Goal: Task Accomplishment & Management: Manage account settings

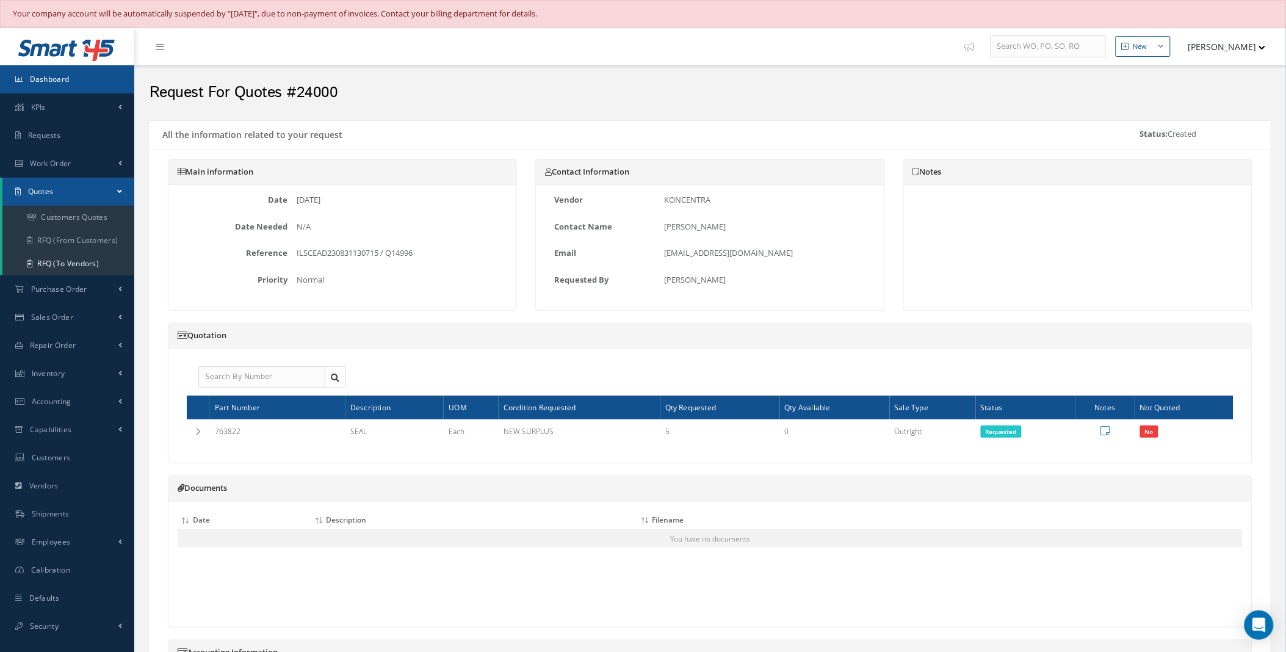
click at [63, 74] on span "Dashboard" at bounding box center [50, 79] width 40 height 10
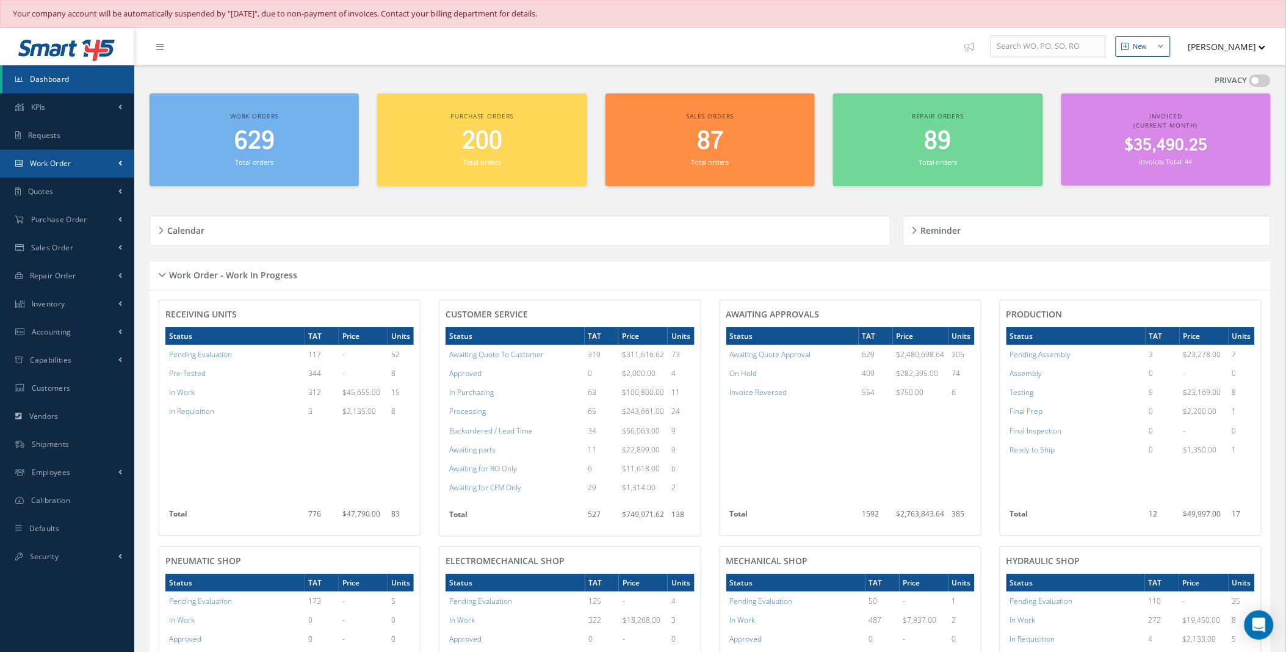
click at [112, 161] on link "Work Order" at bounding box center [67, 164] width 134 height 28
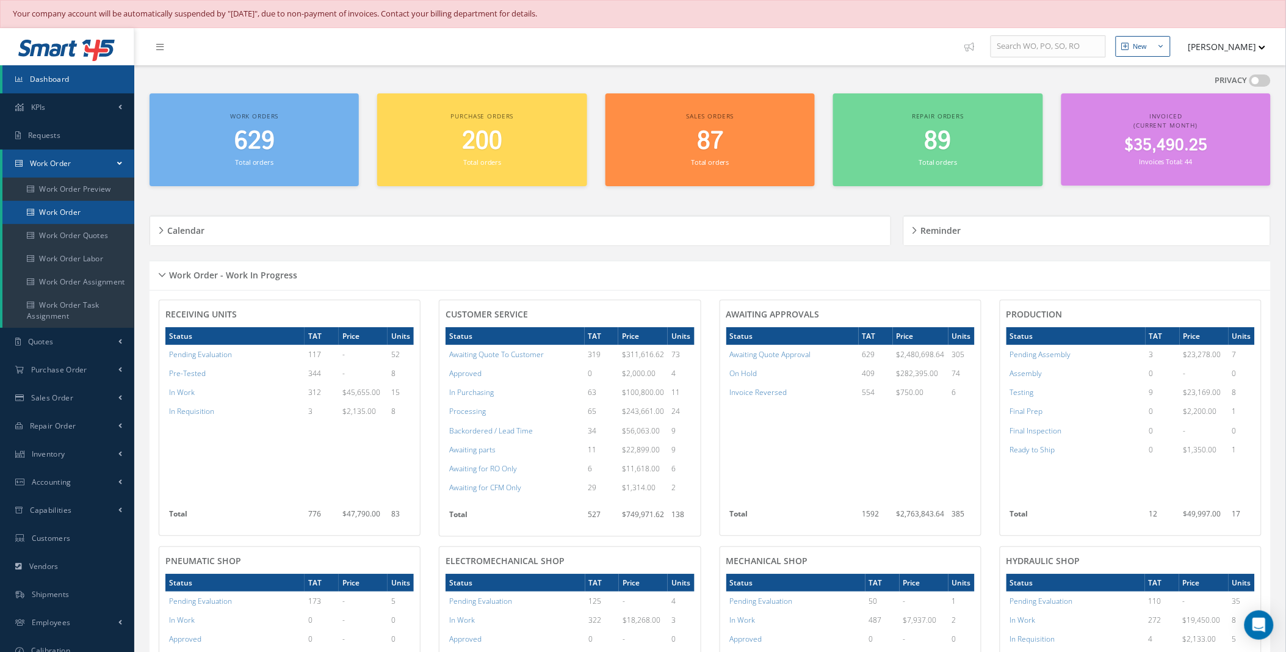
click at [70, 208] on link "Work Order" at bounding box center [68, 212] width 132 height 23
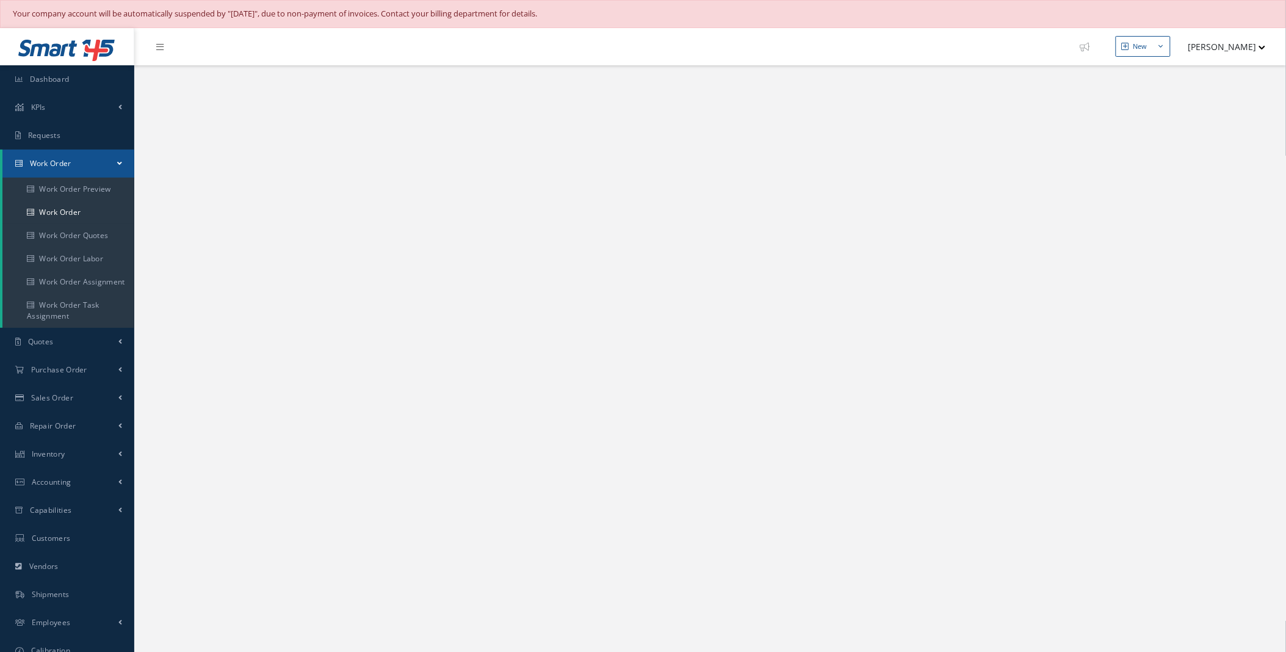
select select "25"
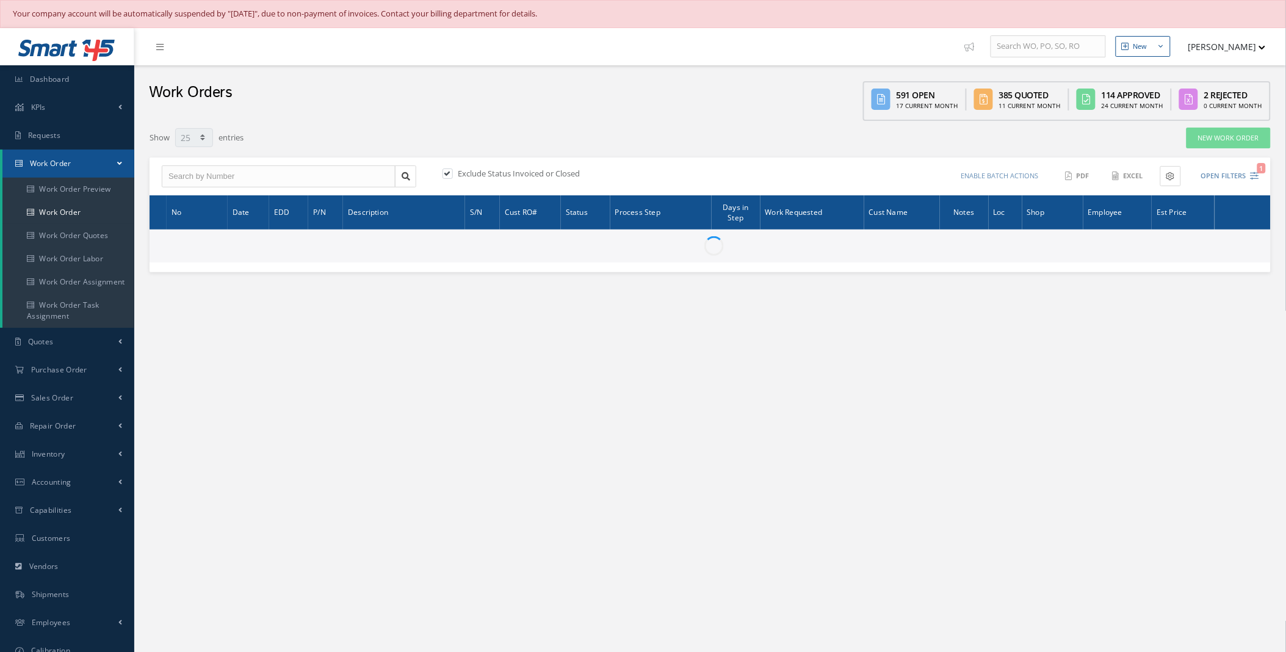
click at [452, 172] on label at bounding box center [453, 173] width 3 height 11
click at [448, 172] on input "checkbox" at bounding box center [446, 175] width 8 height 8
checkbox input "false"
type input "All Work Request"
type input "All Work Performed"
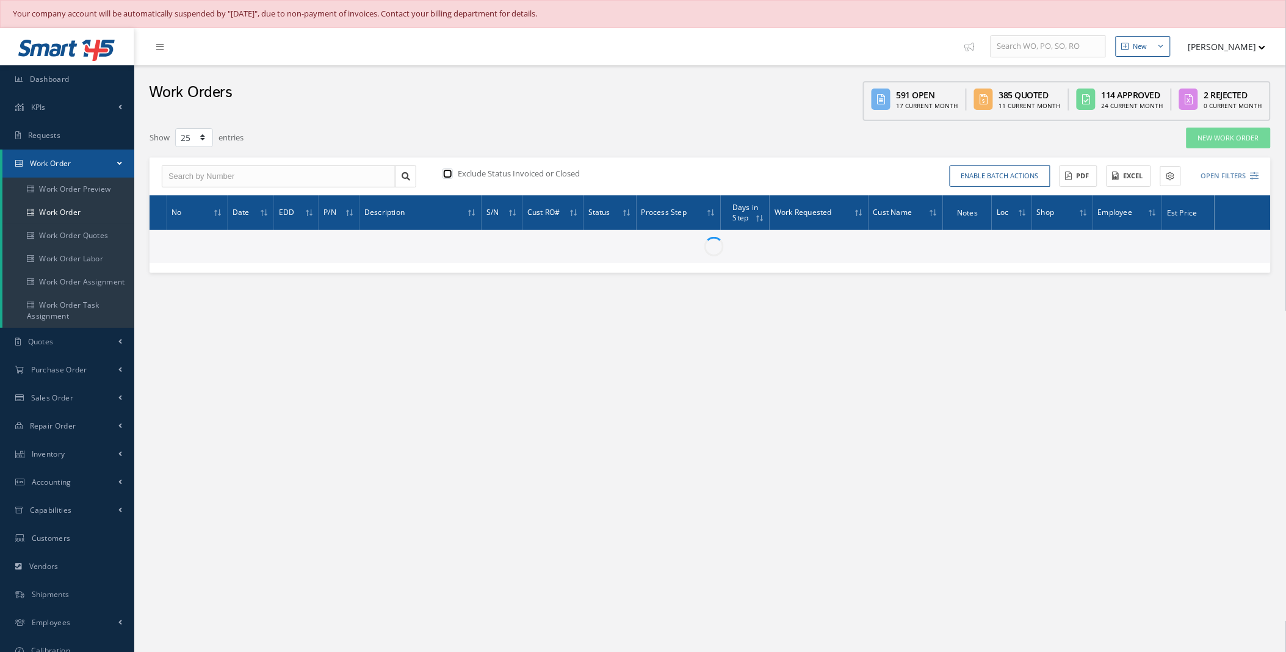
type input "All Status"
type input "WO Part Status"
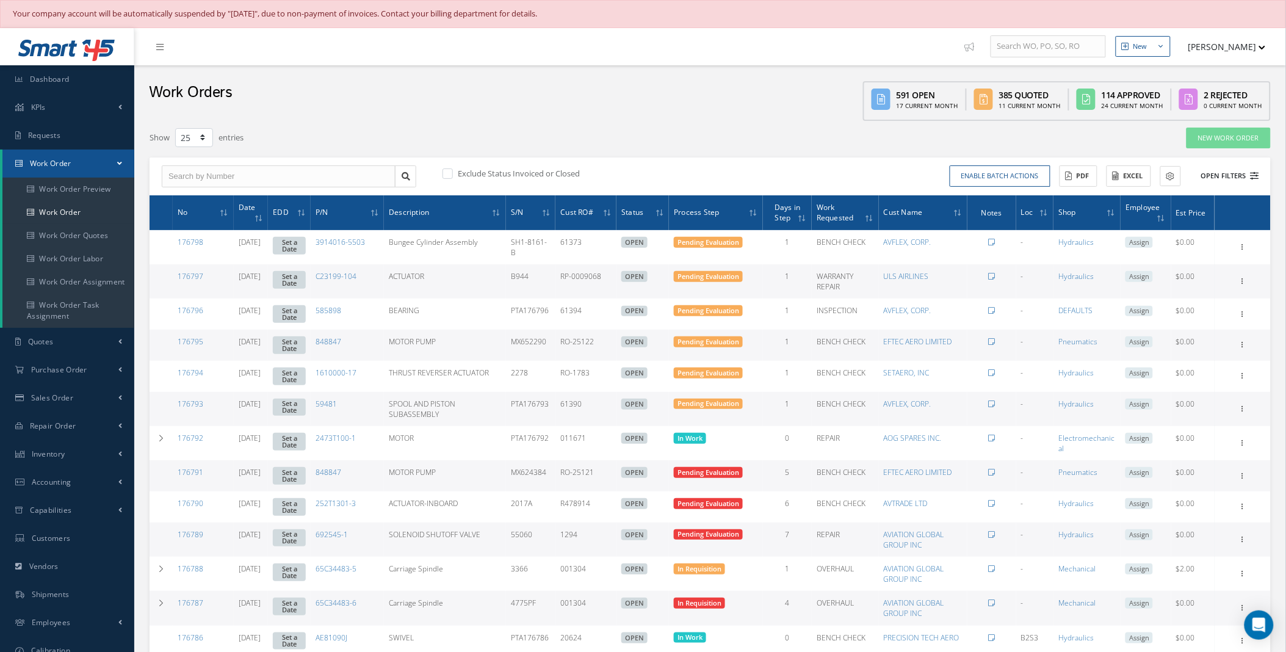
click at [1233, 172] on button "Open Filters" at bounding box center [1224, 176] width 69 height 20
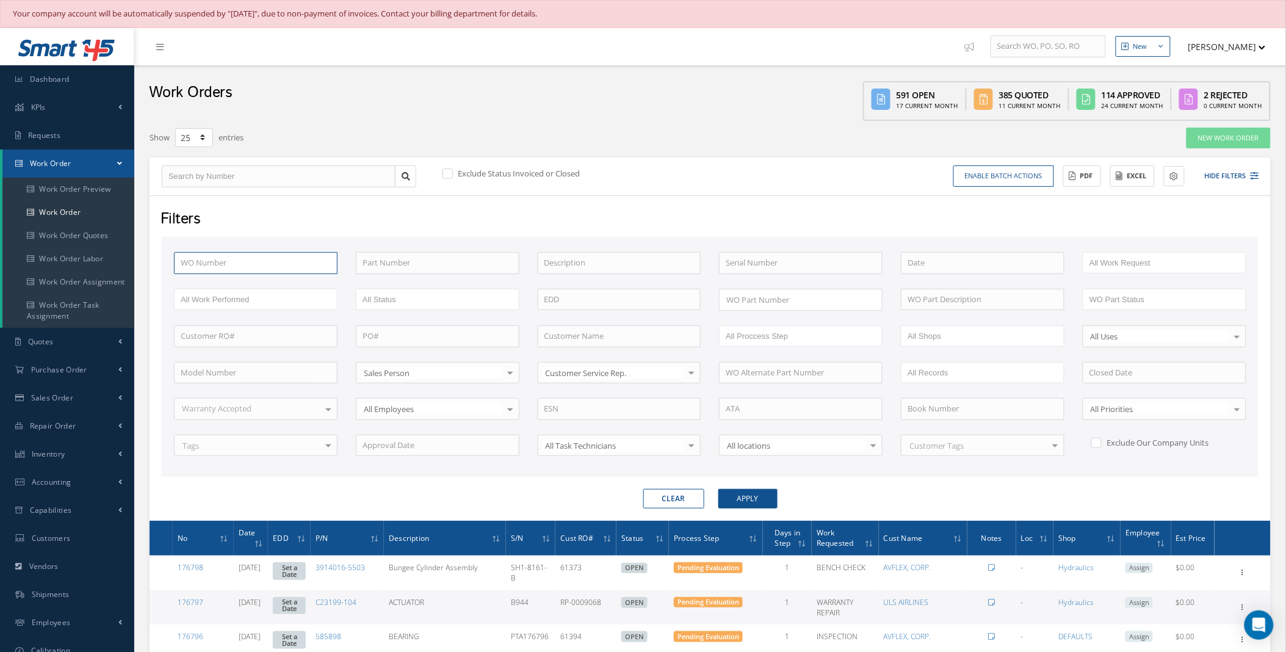
click at [265, 255] on input "text" at bounding box center [256, 263] width 164 height 22
type input "1"
type input "16"
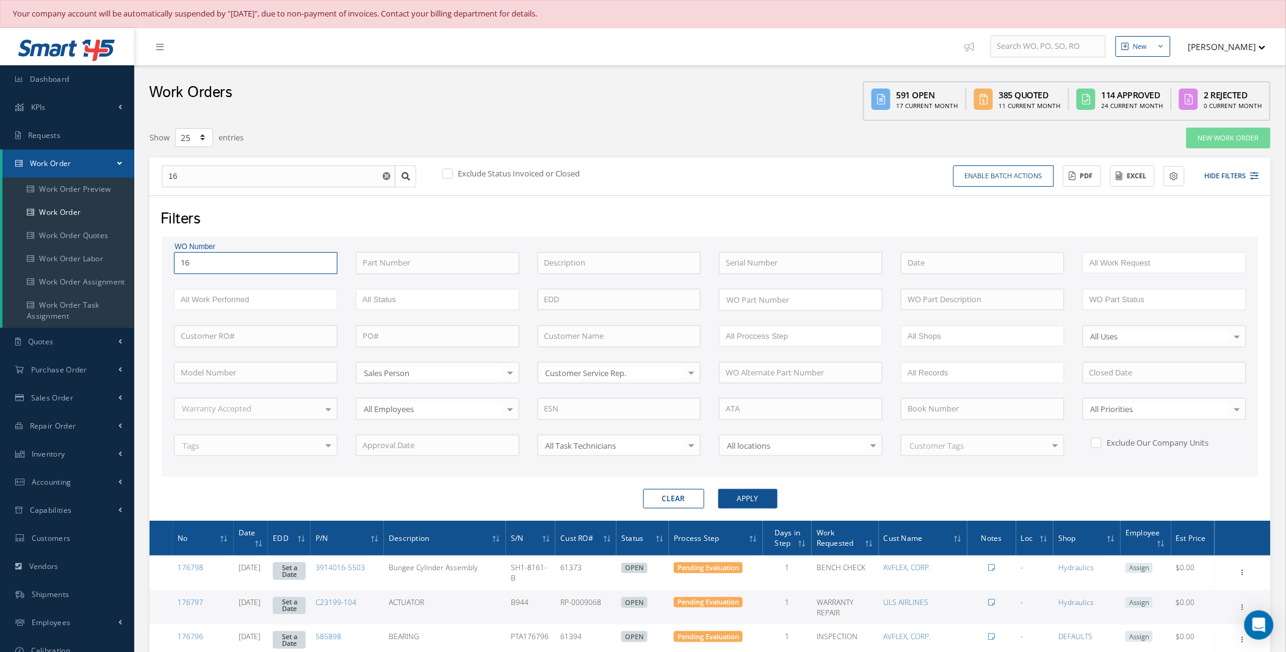
type input "163"
type input "1632"
type input "16322"
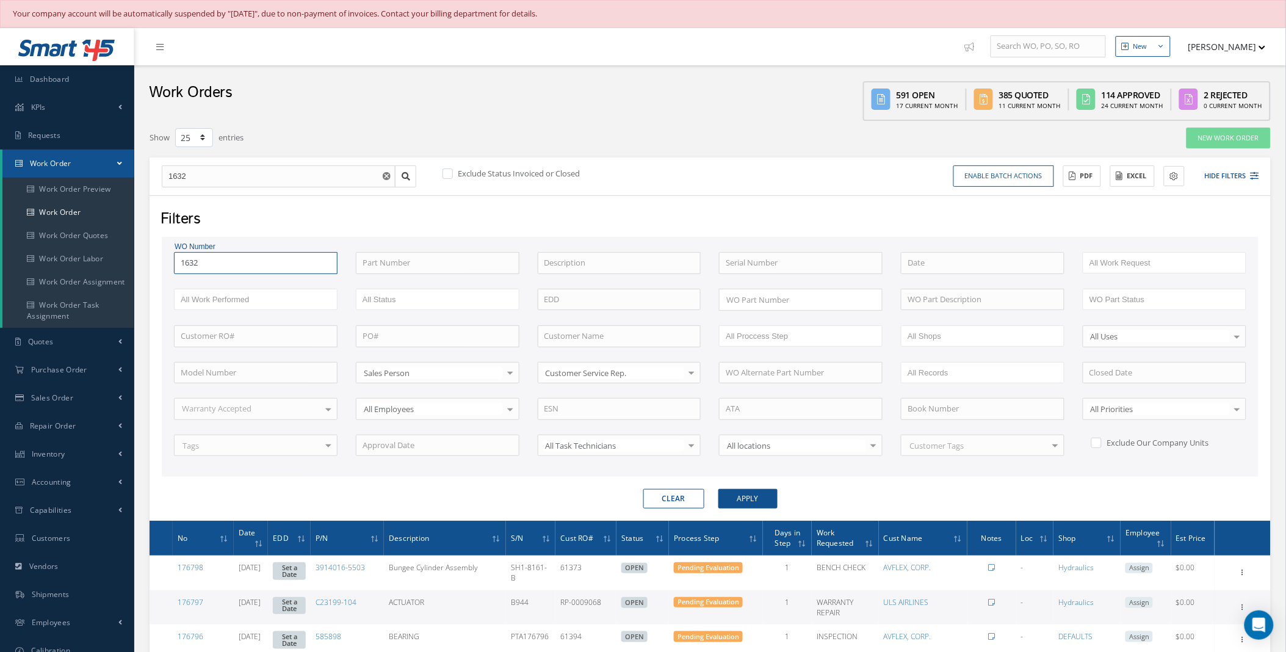
type input "16322"
type input "163222"
click at [718, 489] on button "Apply" at bounding box center [747, 499] width 59 height 20
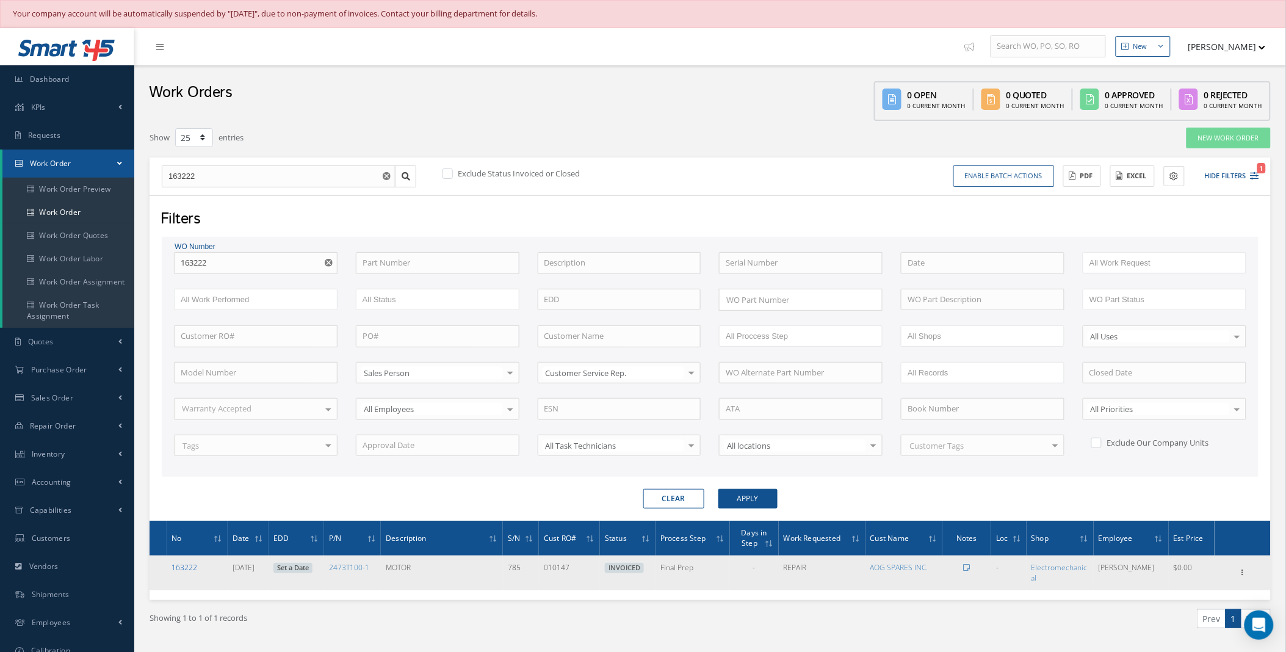
click at [176, 569] on link "163222" at bounding box center [184, 567] width 26 height 10
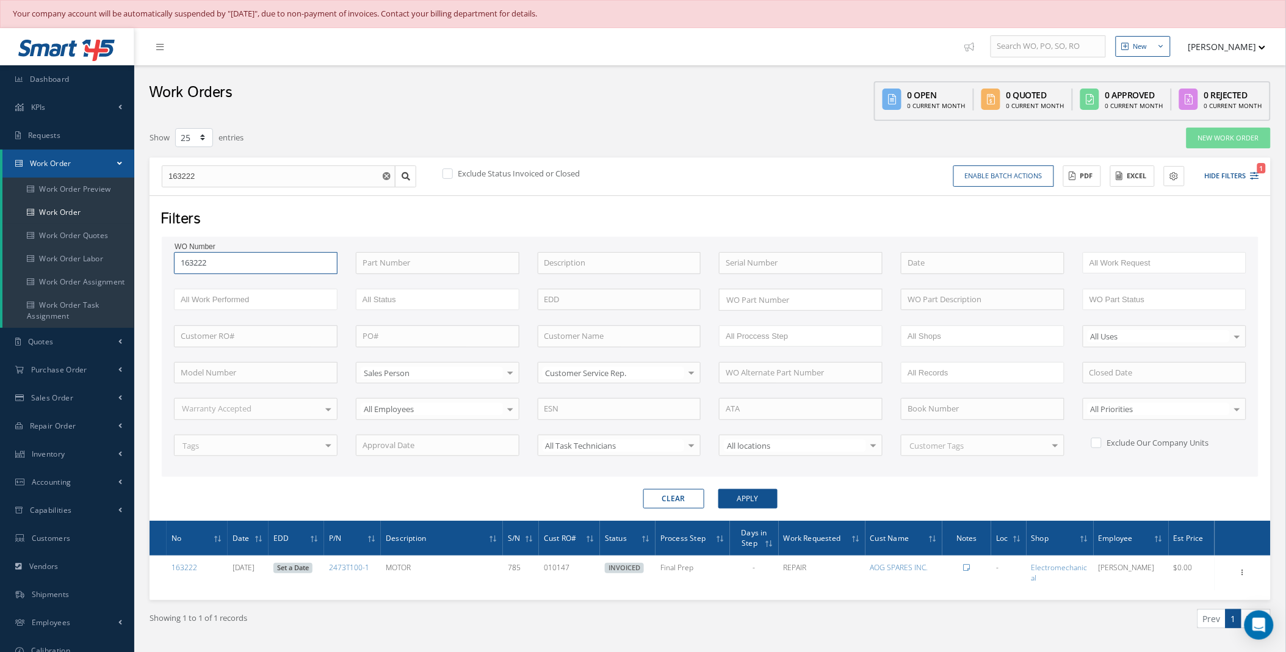
drag, startPoint x: 239, startPoint y: 263, endPoint x: 141, endPoint y: 265, distance: 98.3
click at [141, 265] on div "Show 10 25 50 100 entries New Work Order 163222 Exclude Status Invoiced or Clos…" at bounding box center [709, 393] width 1139 height 532
type input "1"
type input "16"
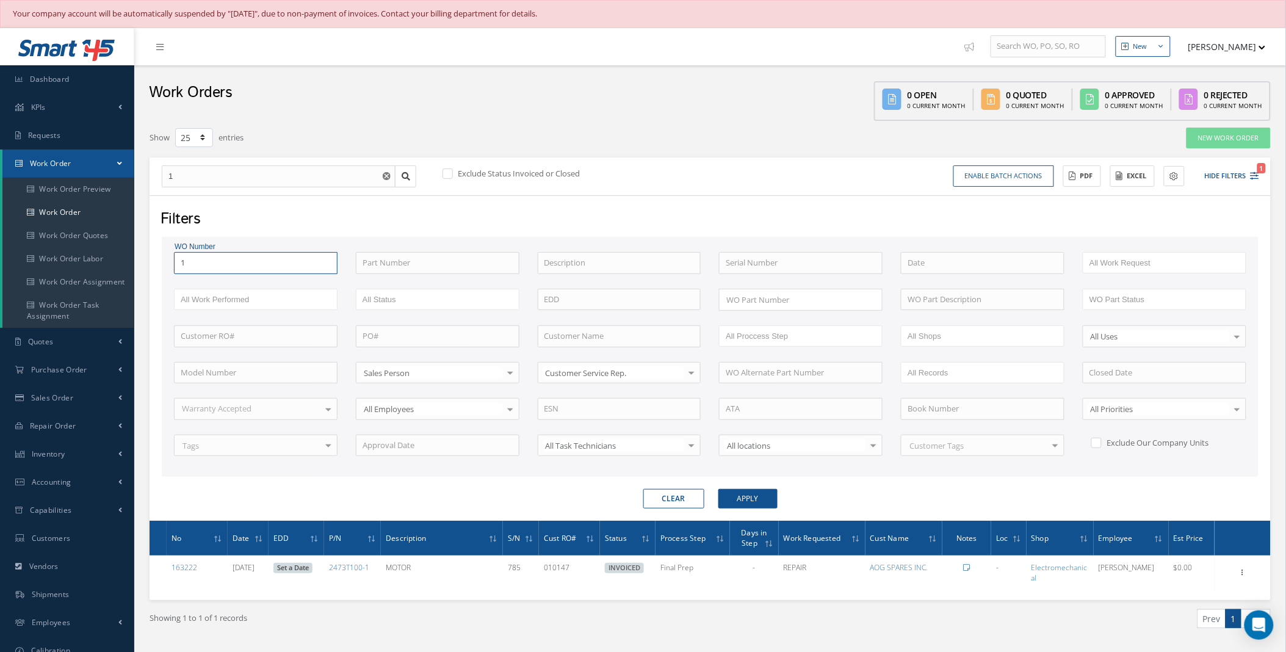
type input "16"
type input "163"
type input "1630"
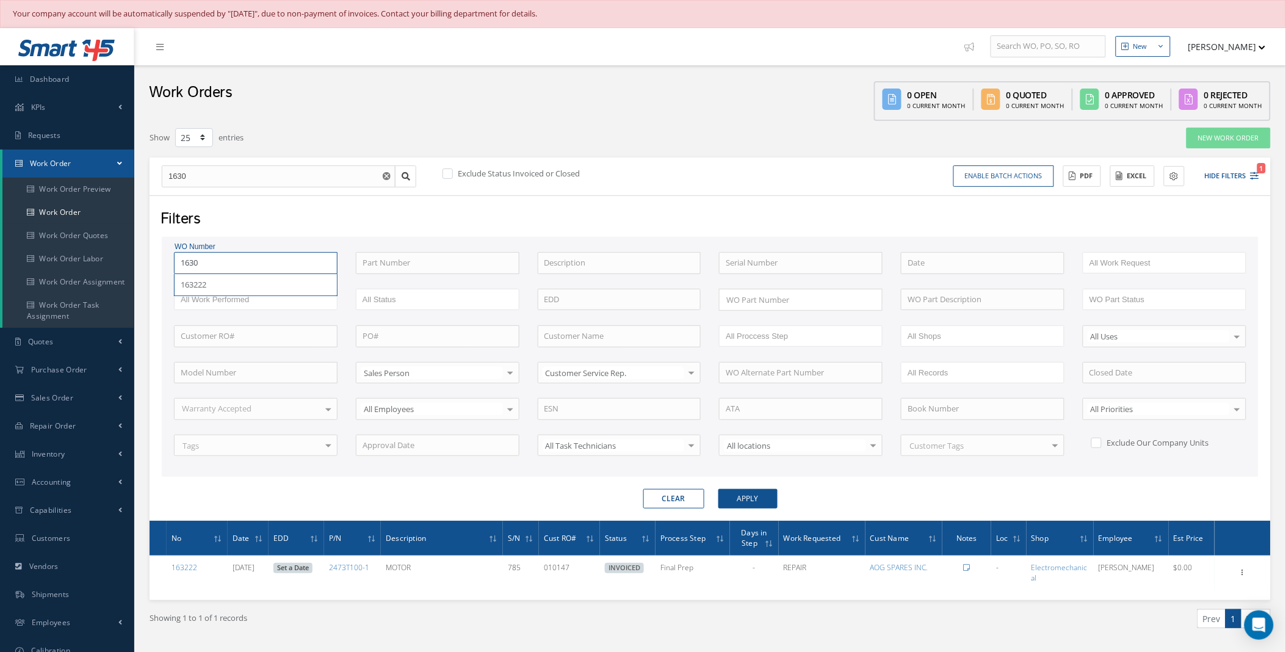
type input "16305"
type input "163052"
click at [718, 489] on button "Apply" at bounding box center [747, 499] width 59 height 20
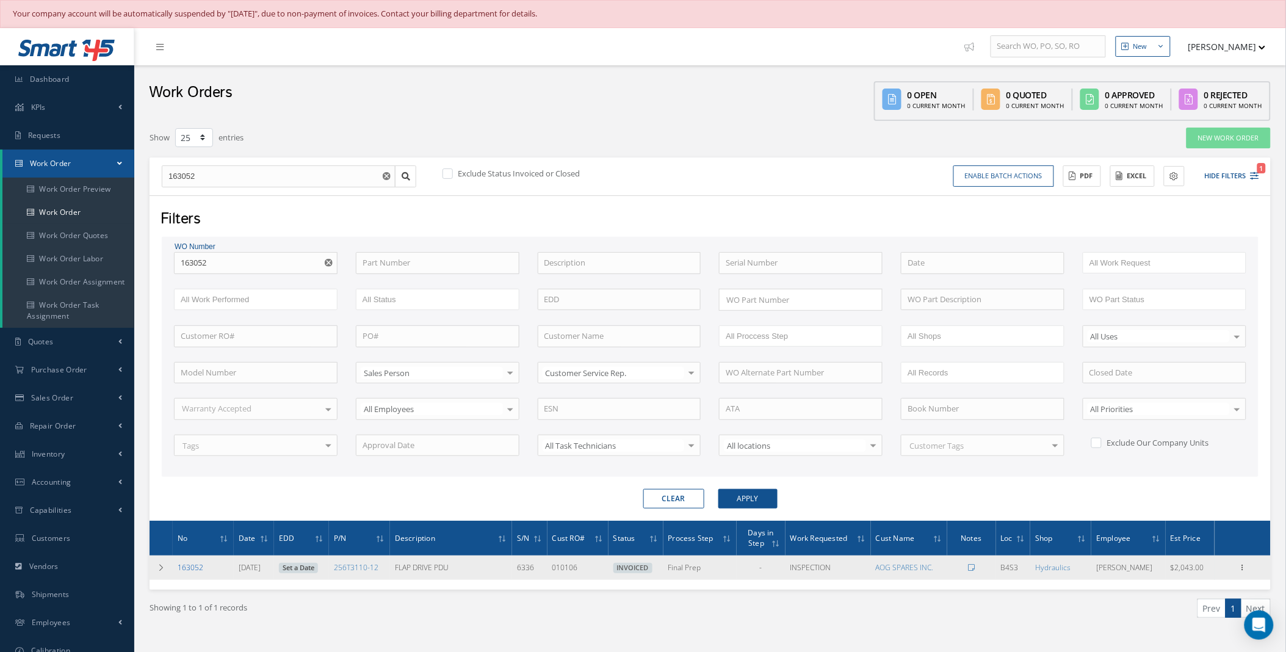
click at [194, 568] on link "163052" at bounding box center [191, 567] width 26 height 10
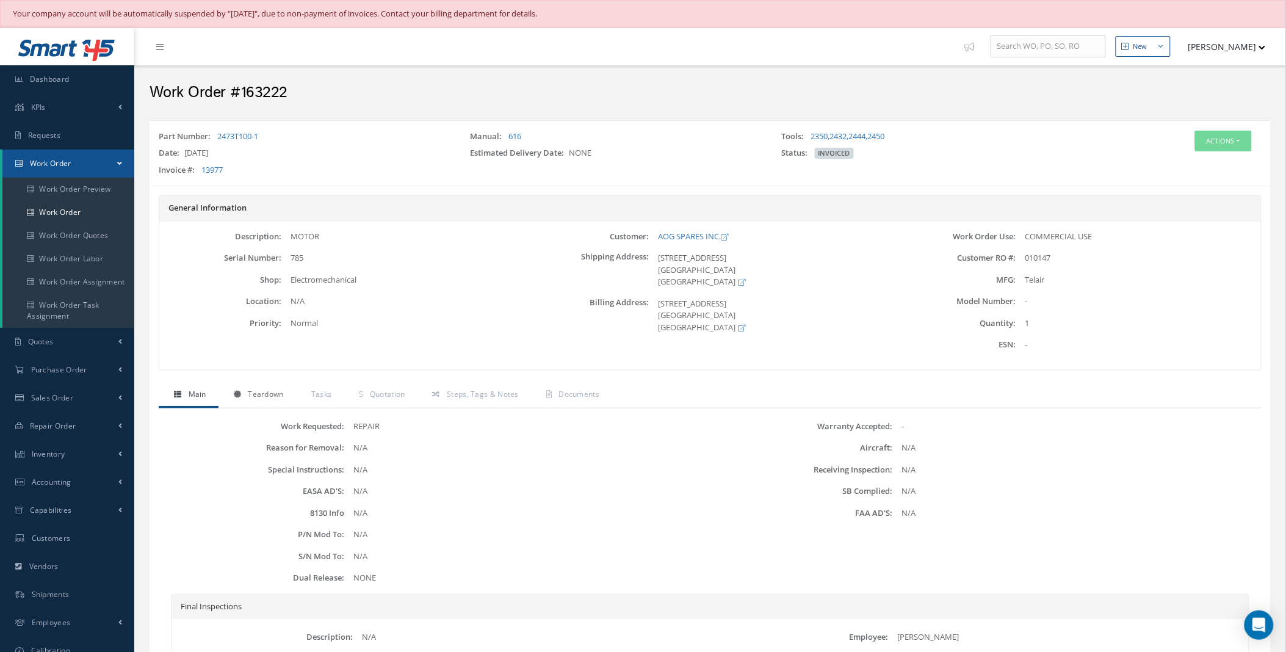
click at [261, 391] on span "Teardown" at bounding box center [265, 394] width 35 height 10
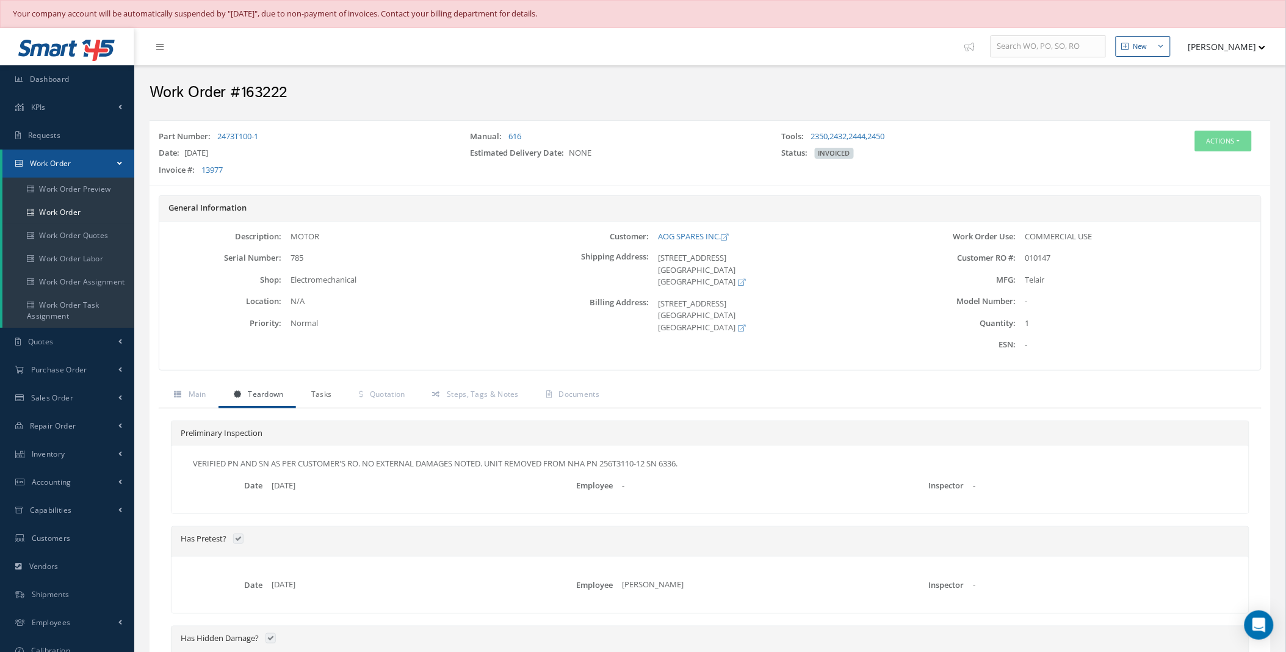
click at [319, 391] on span "Tasks" at bounding box center [321, 394] width 21 height 10
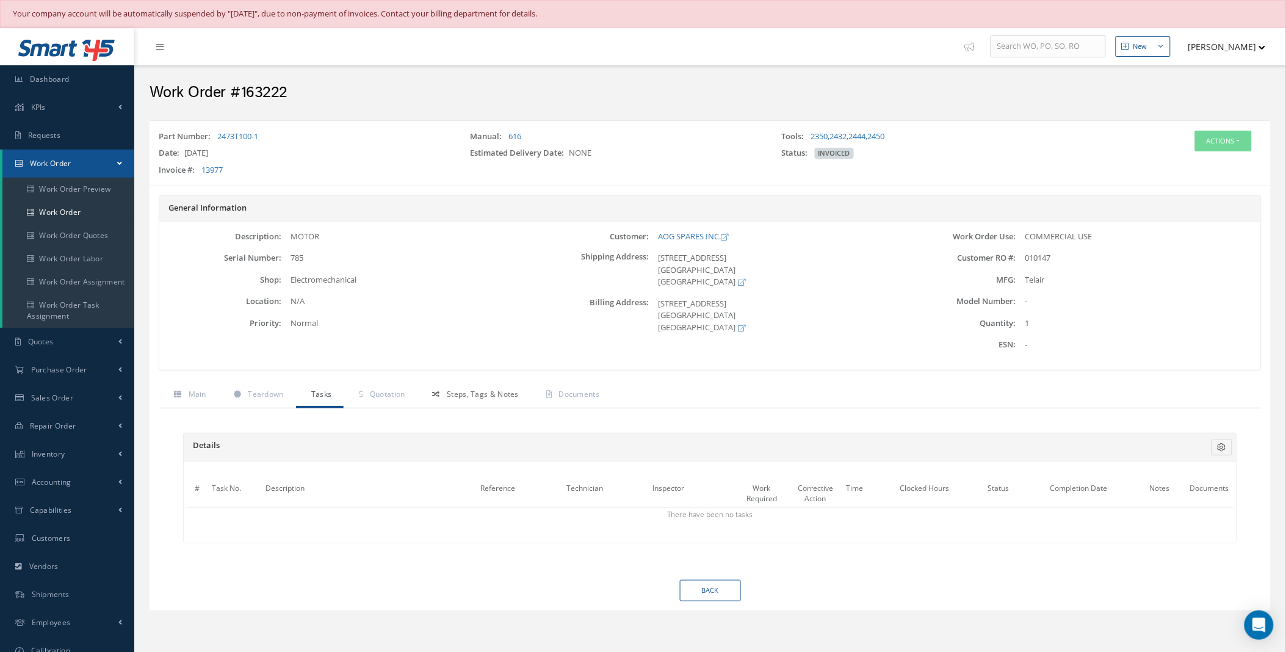
click at [486, 399] on link "Steps, Tags & Notes" at bounding box center [474, 396] width 114 height 26
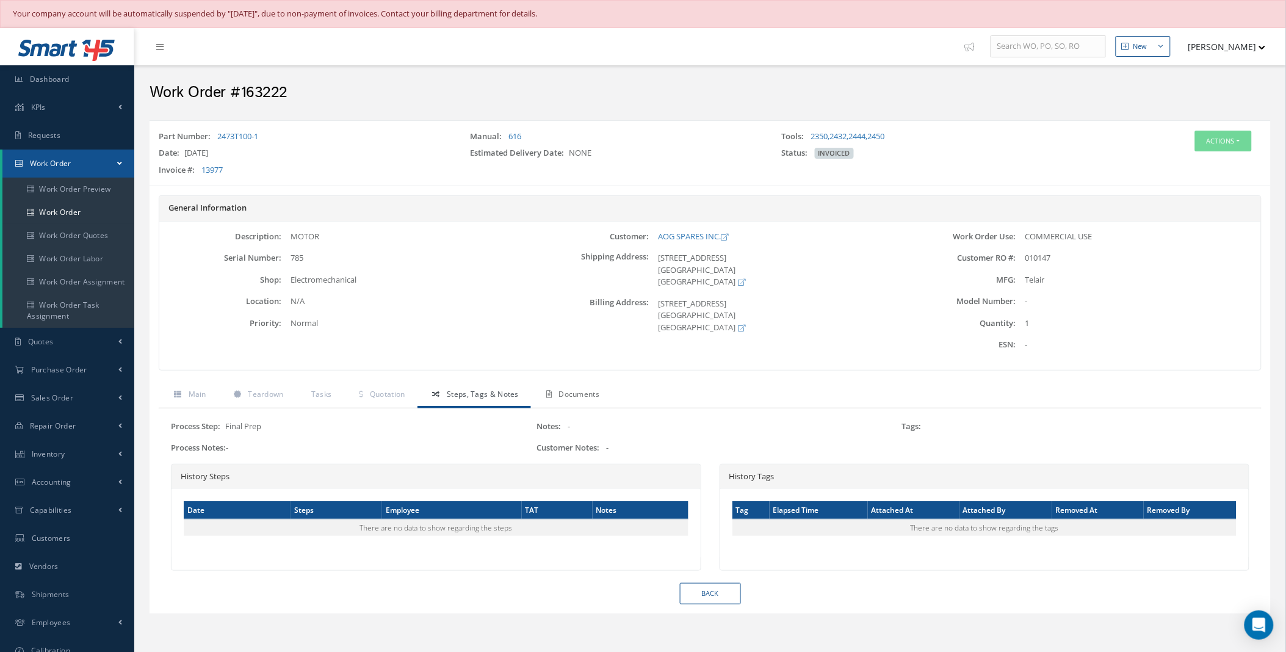
click at [577, 394] on span "Documents" at bounding box center [579, 394] width 41 height 10
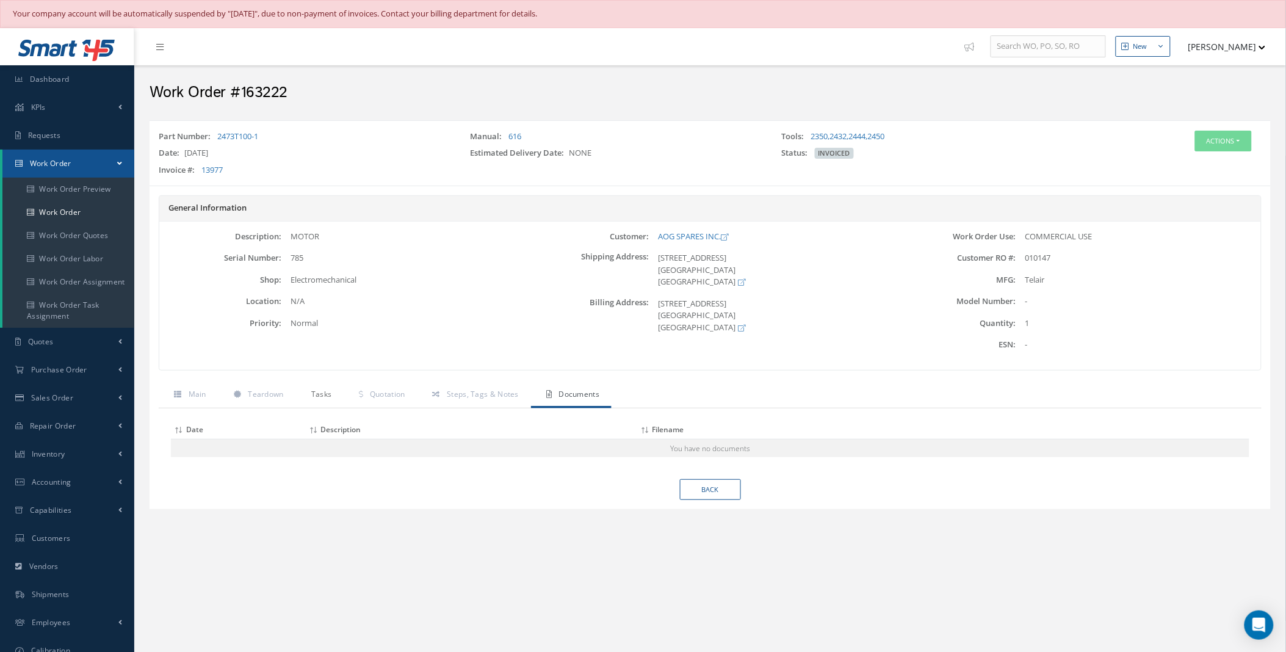
click at [308, 397] on link "Tasks" at bounding box center [320, 396] width 48 height 26
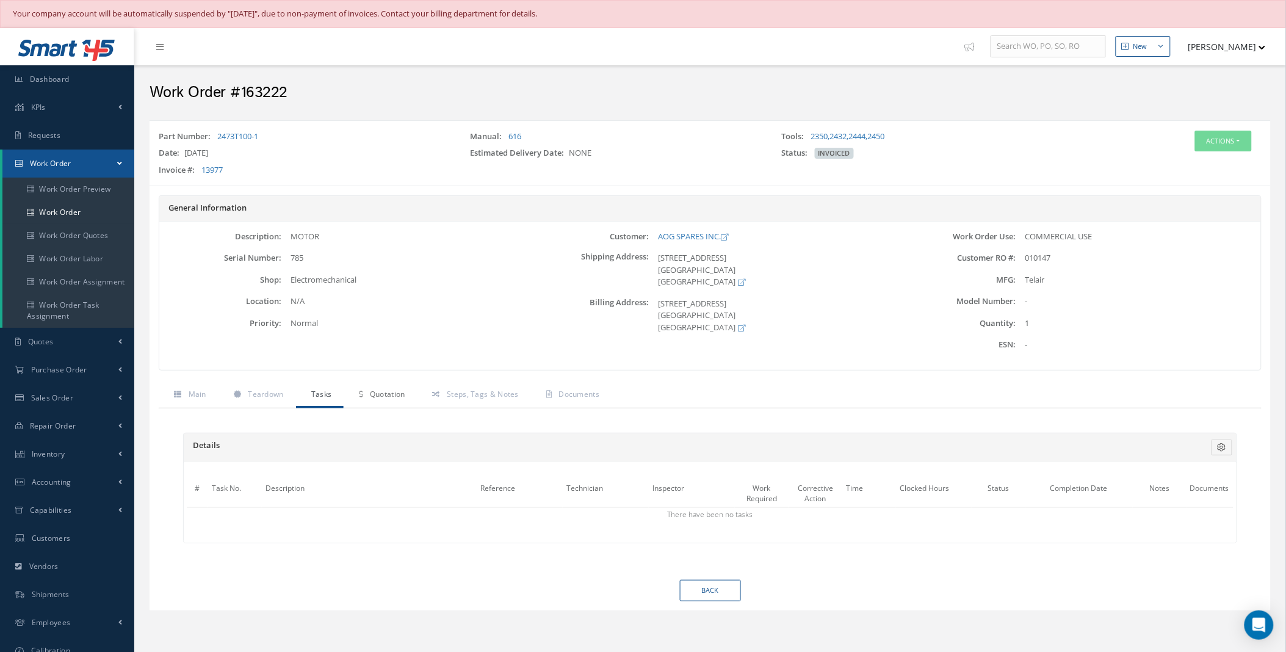
click at [376, 394] on span "Quotation" at bounding box center [387, 394] width 35 height 10
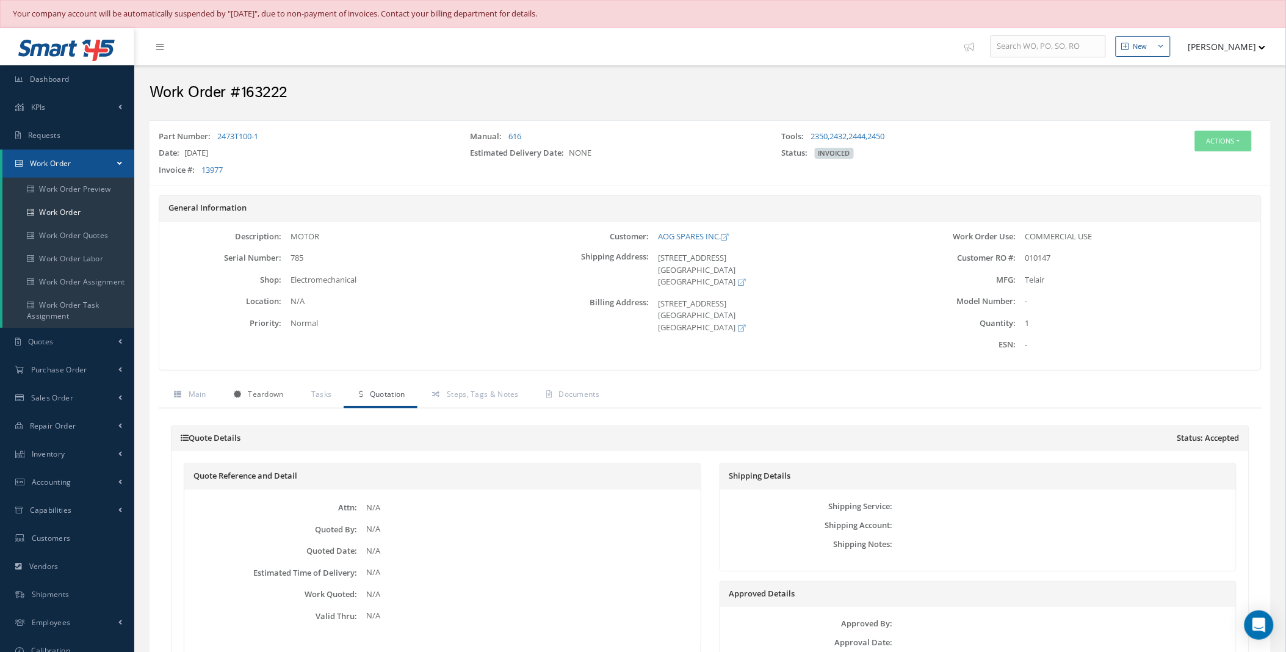
click at [270, 394] on span "Teardown" at bounding box center [265, 394] width 35 height 10
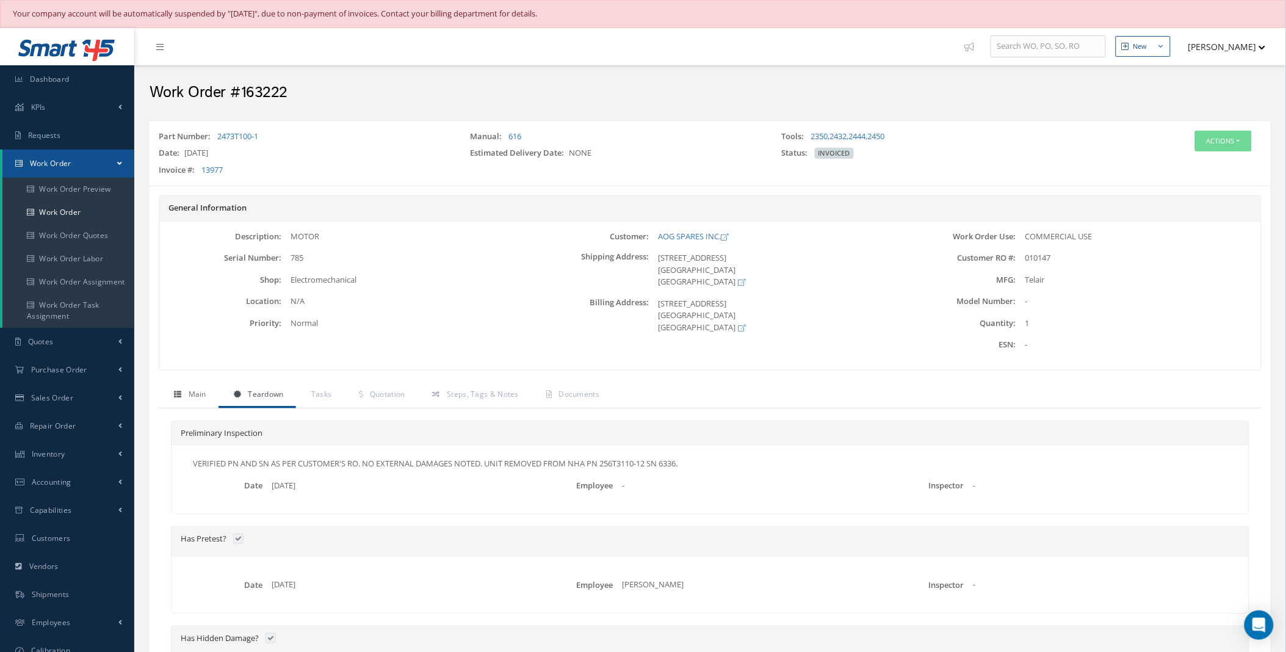
click at [204, 395] on span "Main" at bounding box center [198, 394] width 18 height 10
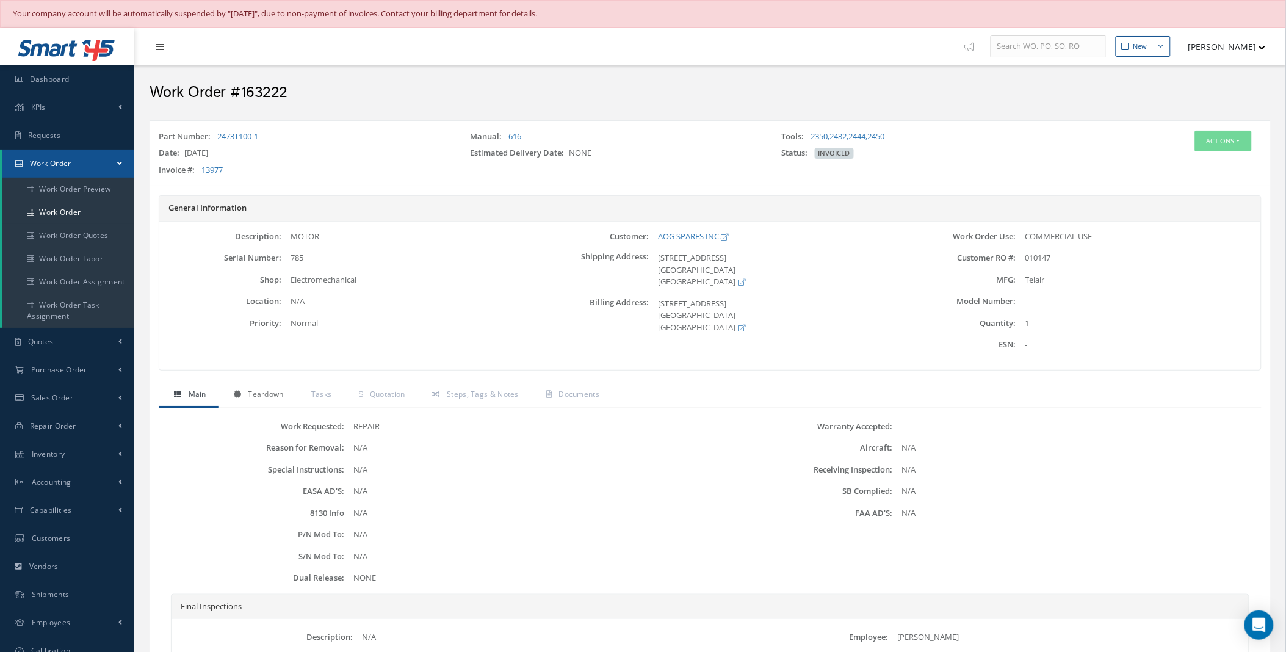
click at [269, 395] on span "Teardown" at bounding box center [265, 394] width 35 height 10
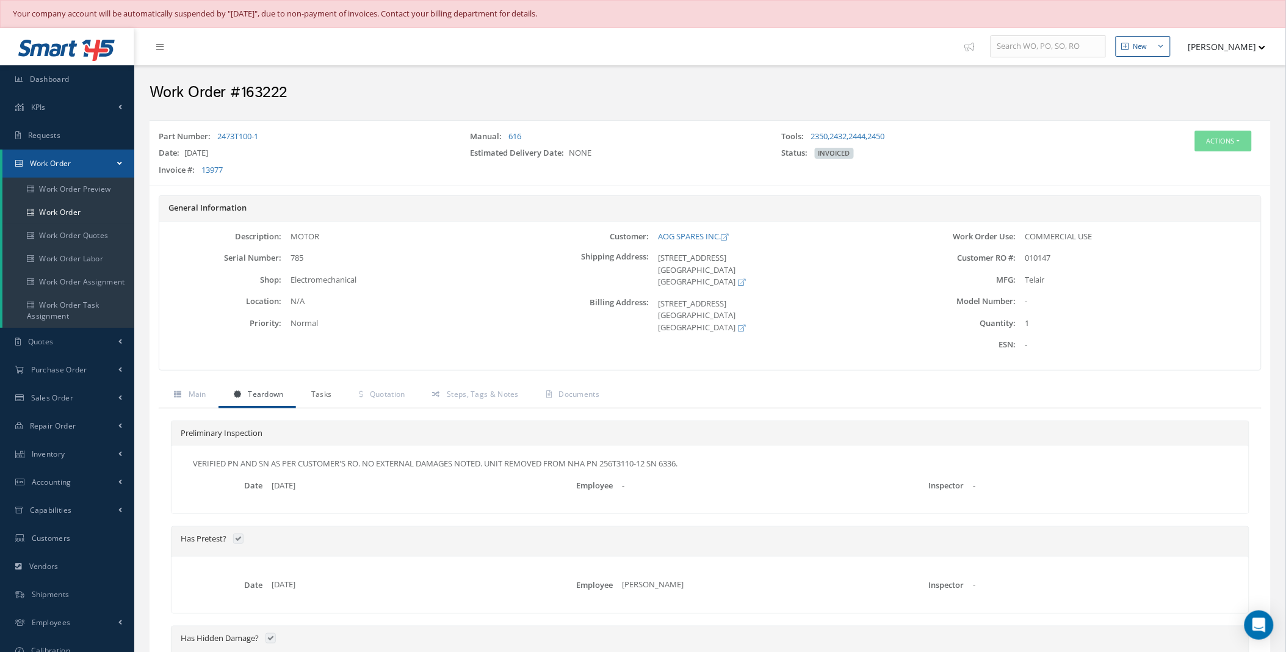
click at [327, 392] on span "Tasks" at bounding box center [321, 394] width 21 height 10
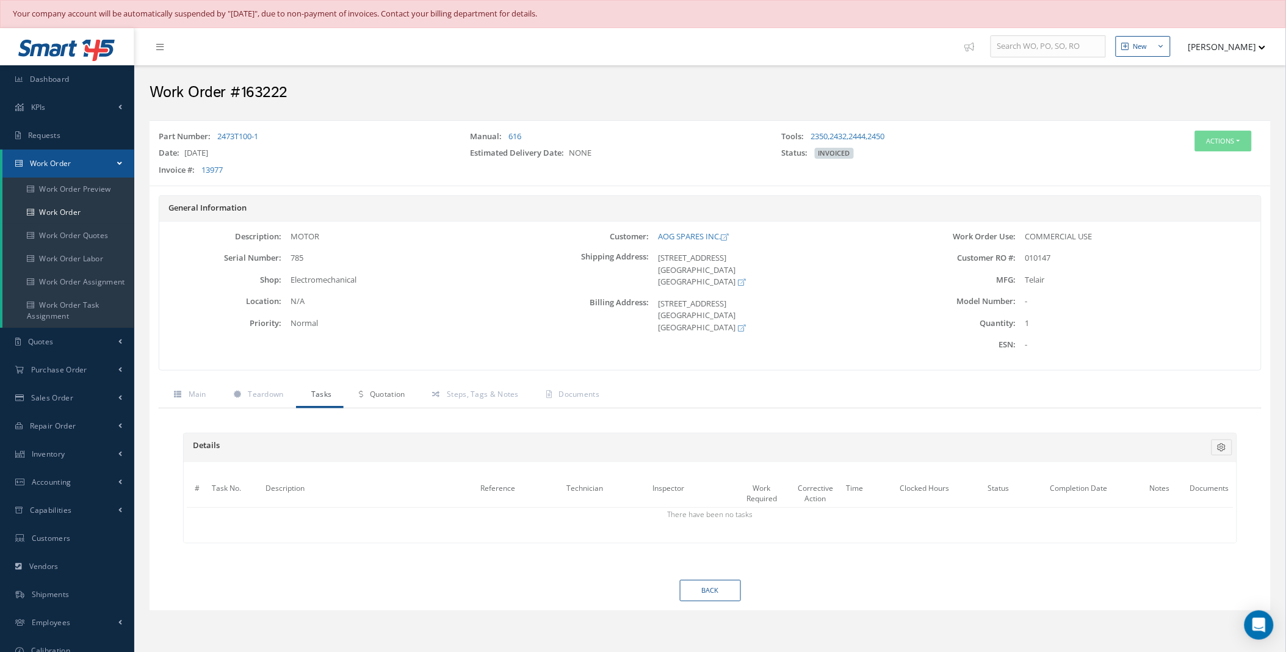
click at [397, 406] on link "Quotation" at bounding box center [380, 396] width 73 height 26
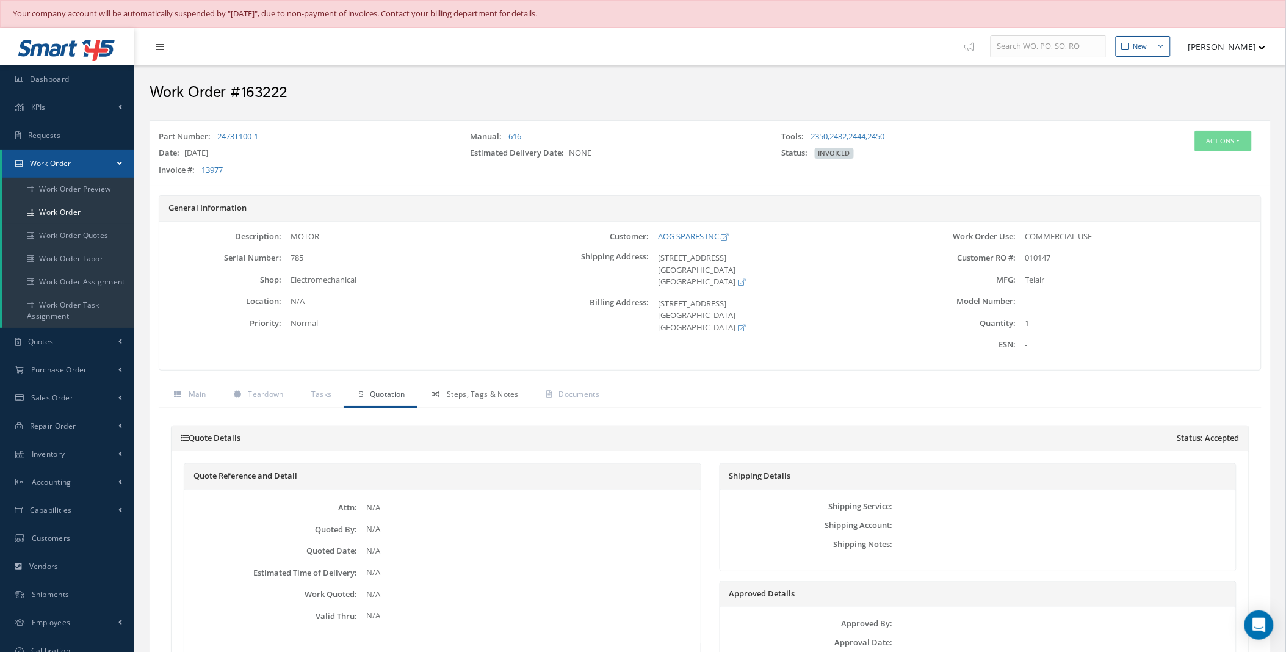
click at [486, 398] on span "Steps, Tags & Notes" at bounding box center [483, 394] width 72 height 10
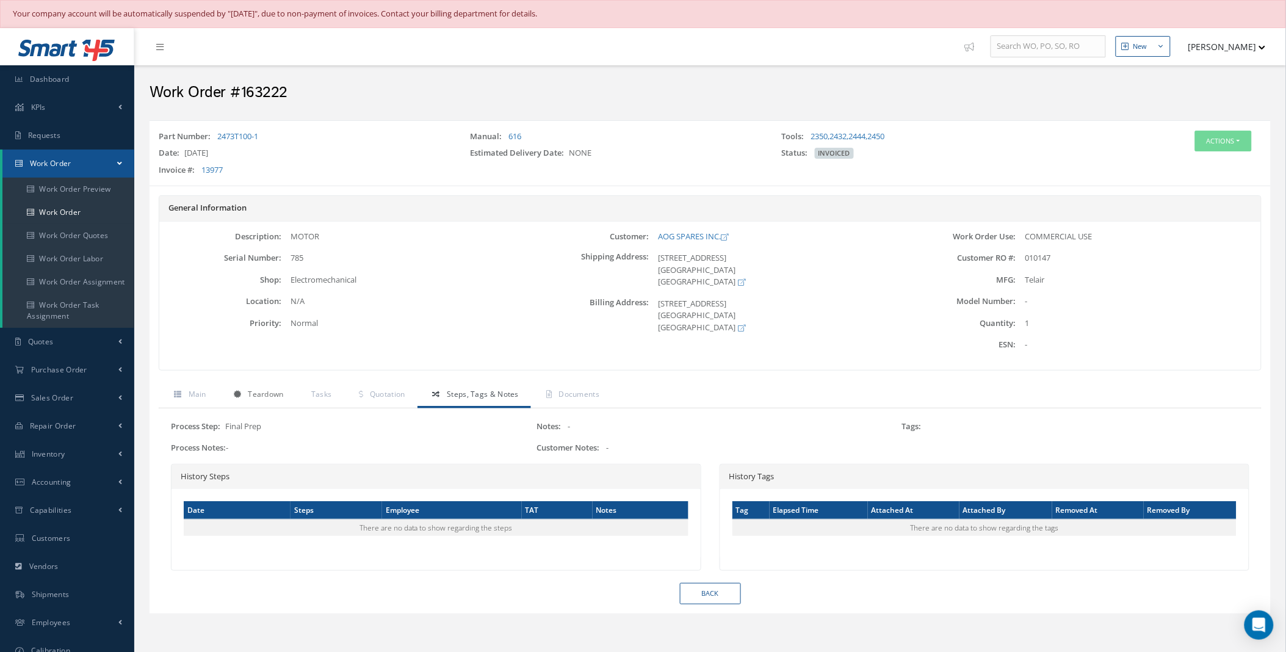
click at [258, 395] on span "Teardown" at bounding box center [265, 394] width 35 height 10
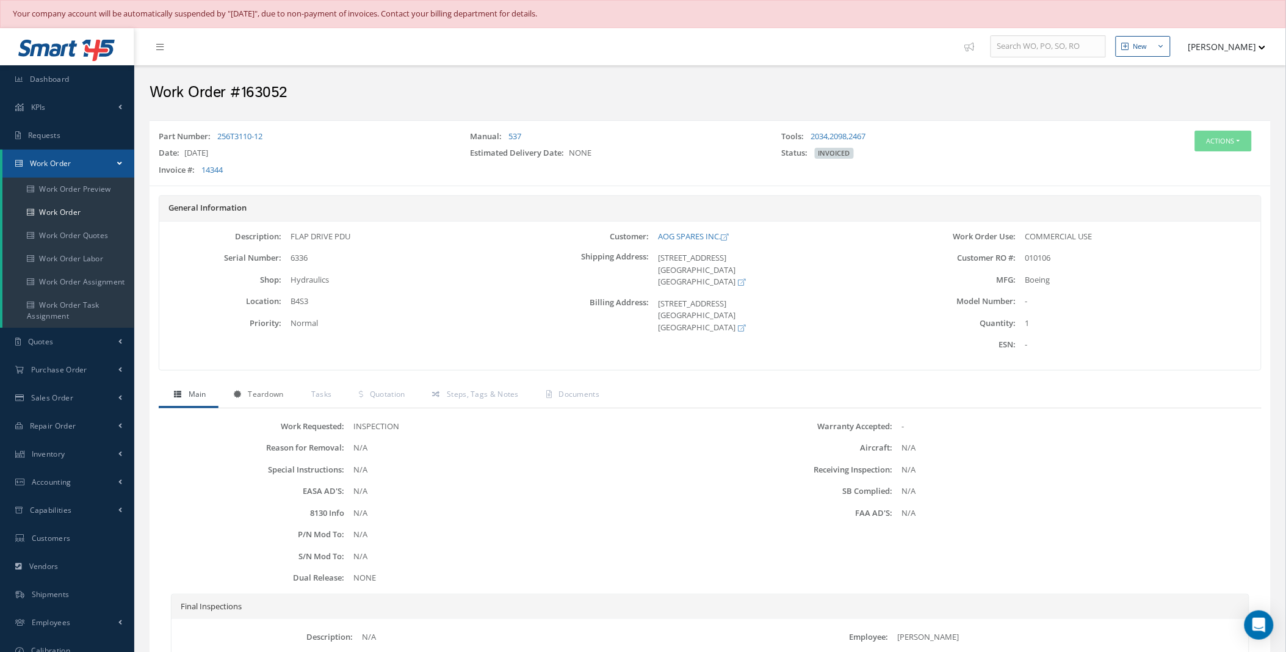
click at [248, 394] on span "Teardown" at bounding box center [265, 394] width 35 height 10
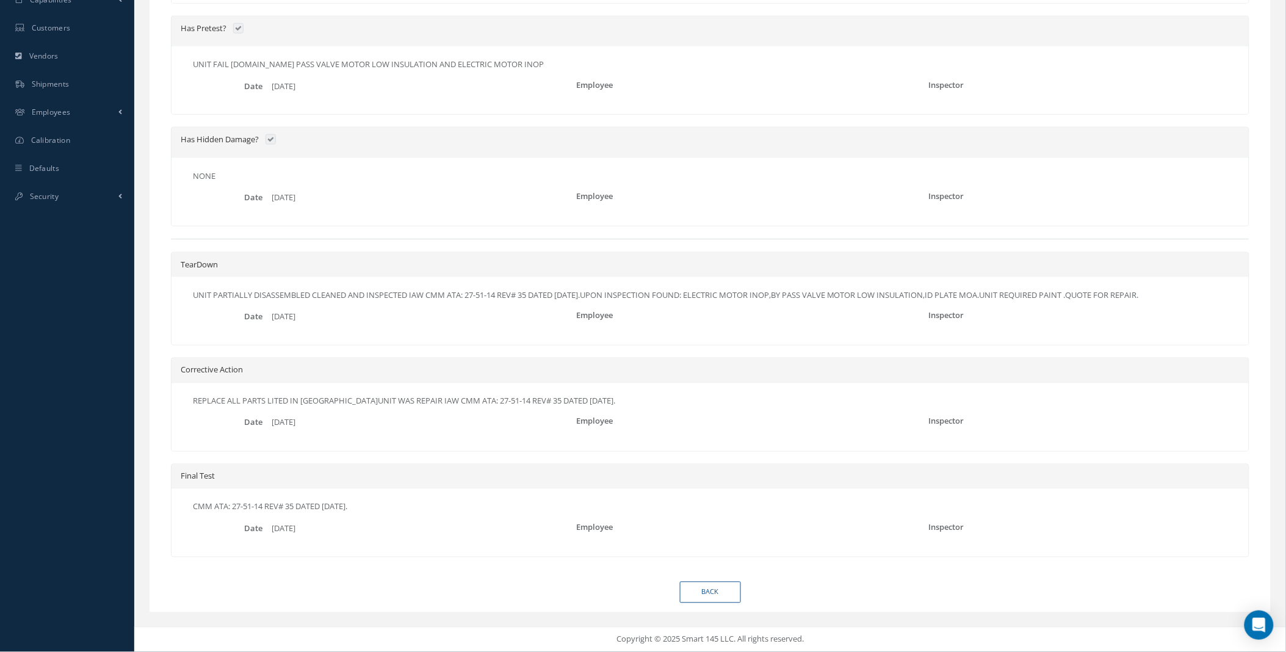
scroll to position [58, 0]
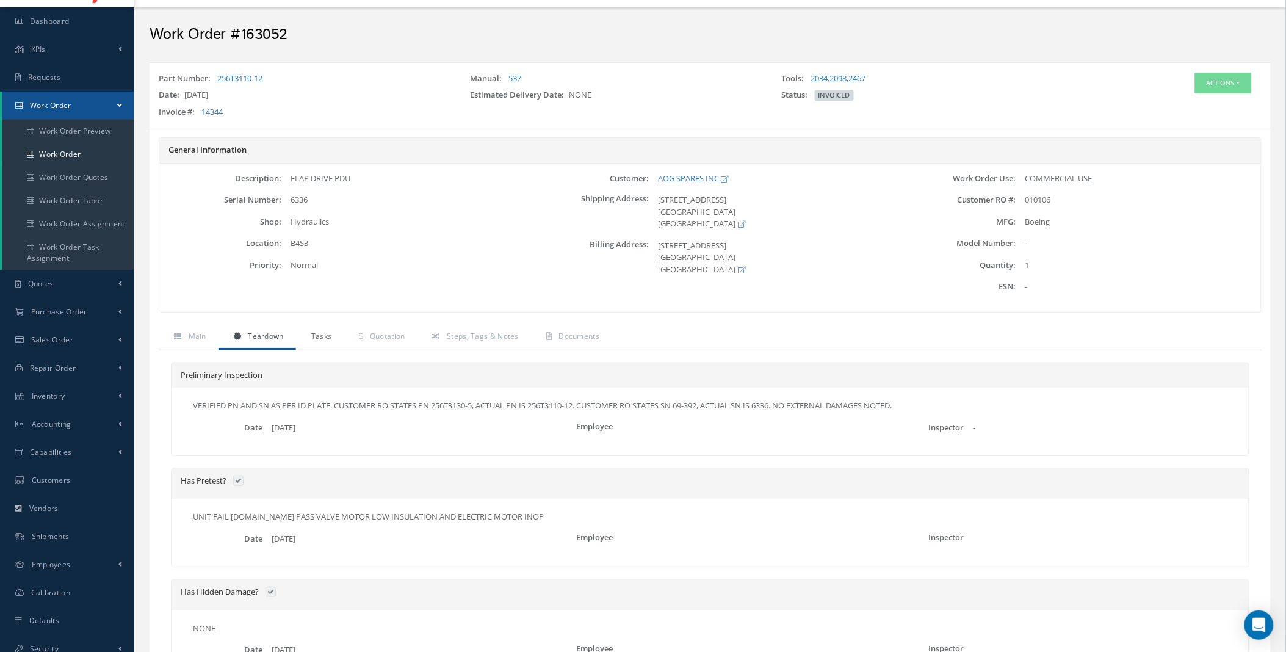
click at [309, 336] on link "Tasks" at bounding box center [320, 338] width 48 height 26
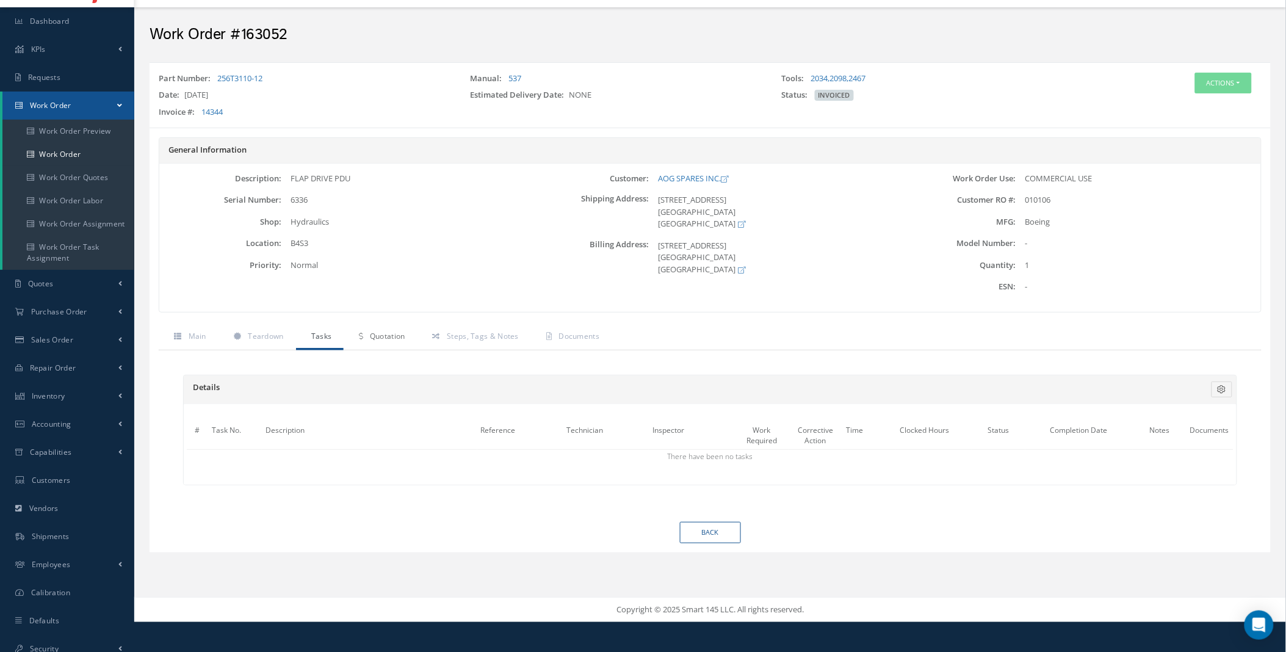
click at [391, 343] on link "Quotation" at bounding box center [380, 338] width 73 height 26
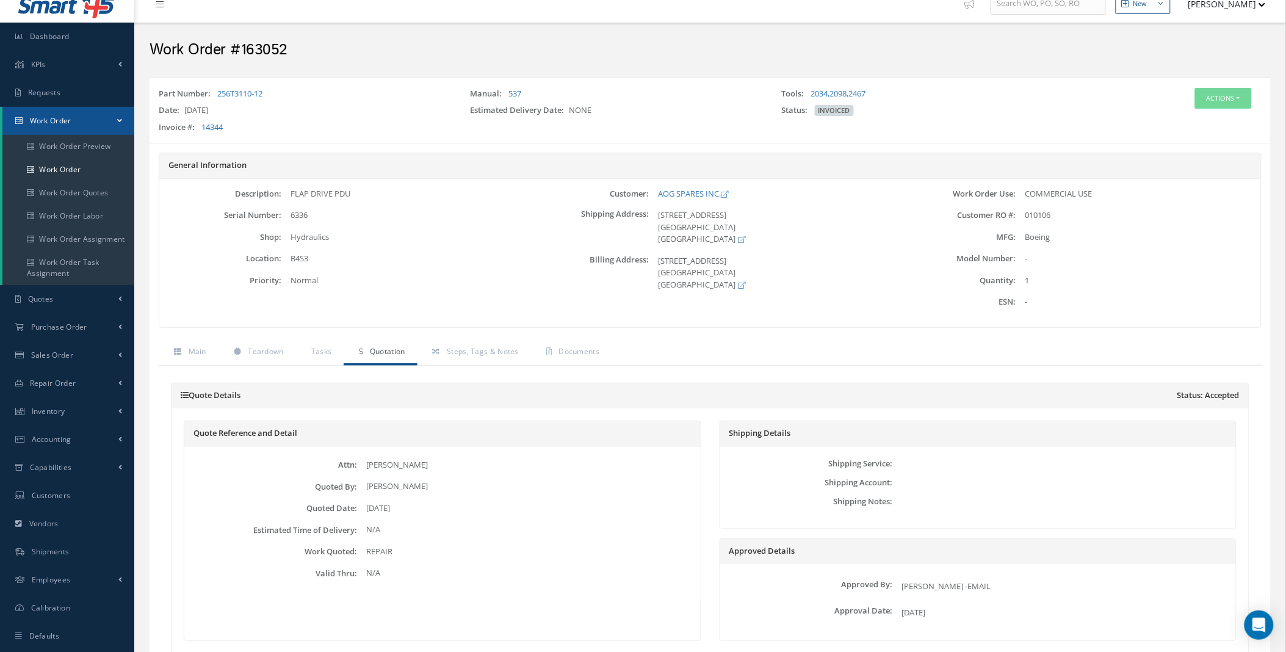
scroll to position [0, 0]
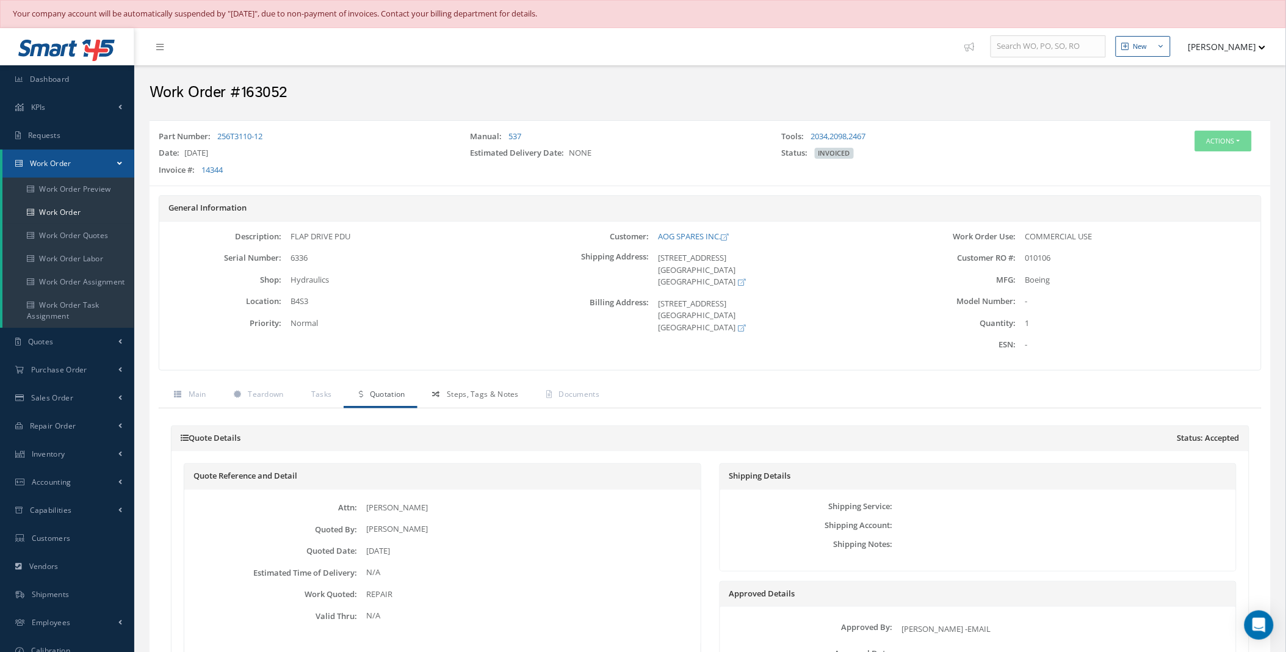
click at [478, 392] on span "Steps, Tags & Notes" at bounding box center [483, 394] width 72 height 10
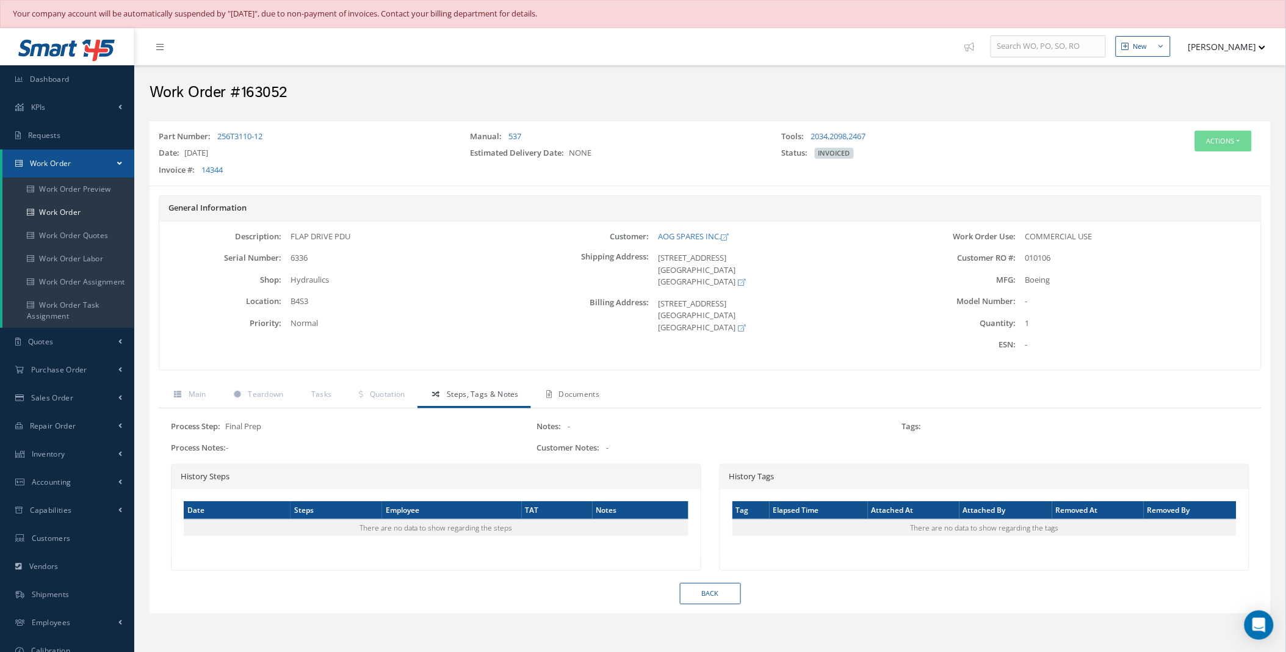
click at [587, 395] on span "Documents" at bounding box center [579, 394] width 41 height 10
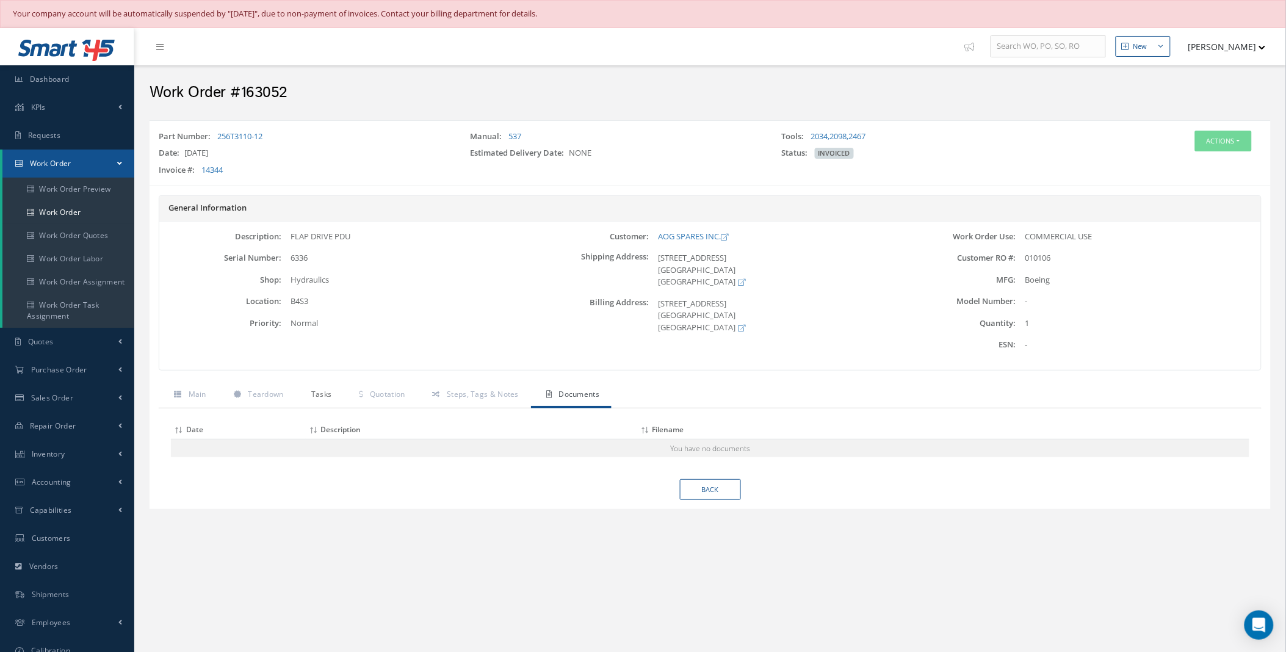
click at [331, 395] on span "Tasks" at bounding box center [321, 394] width 21 height 10
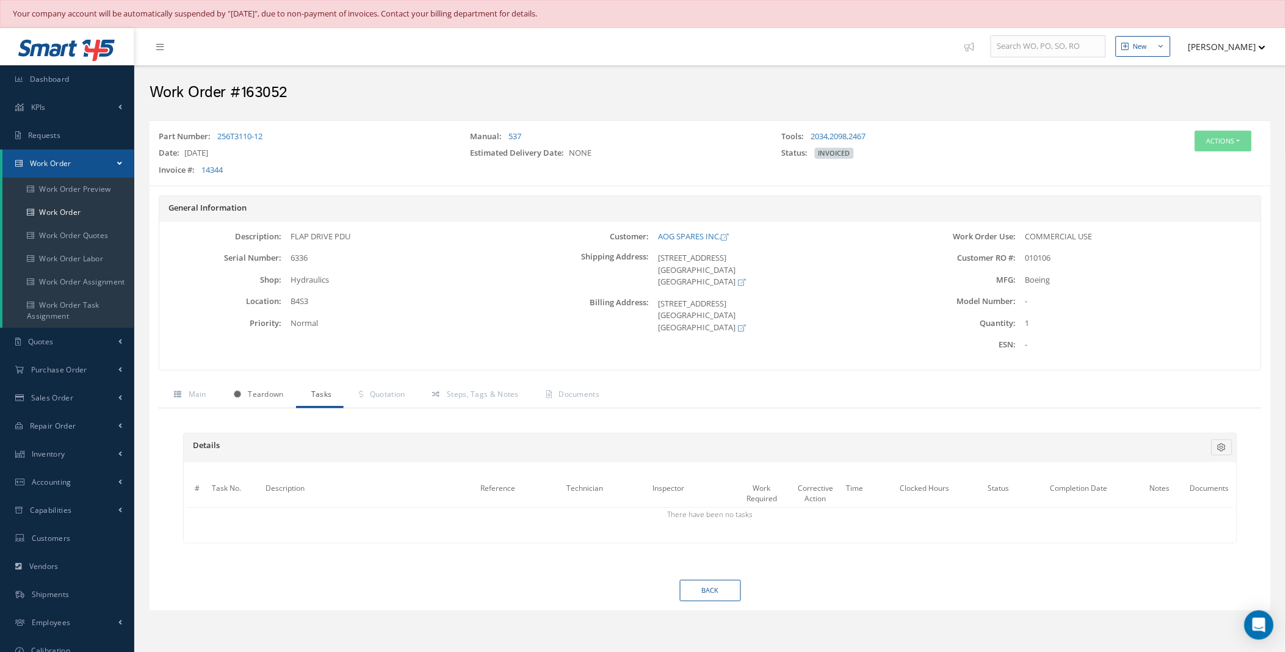
click at [243, 399] on link "Teardown" at bounding box center [257, 396] width 78 height 26
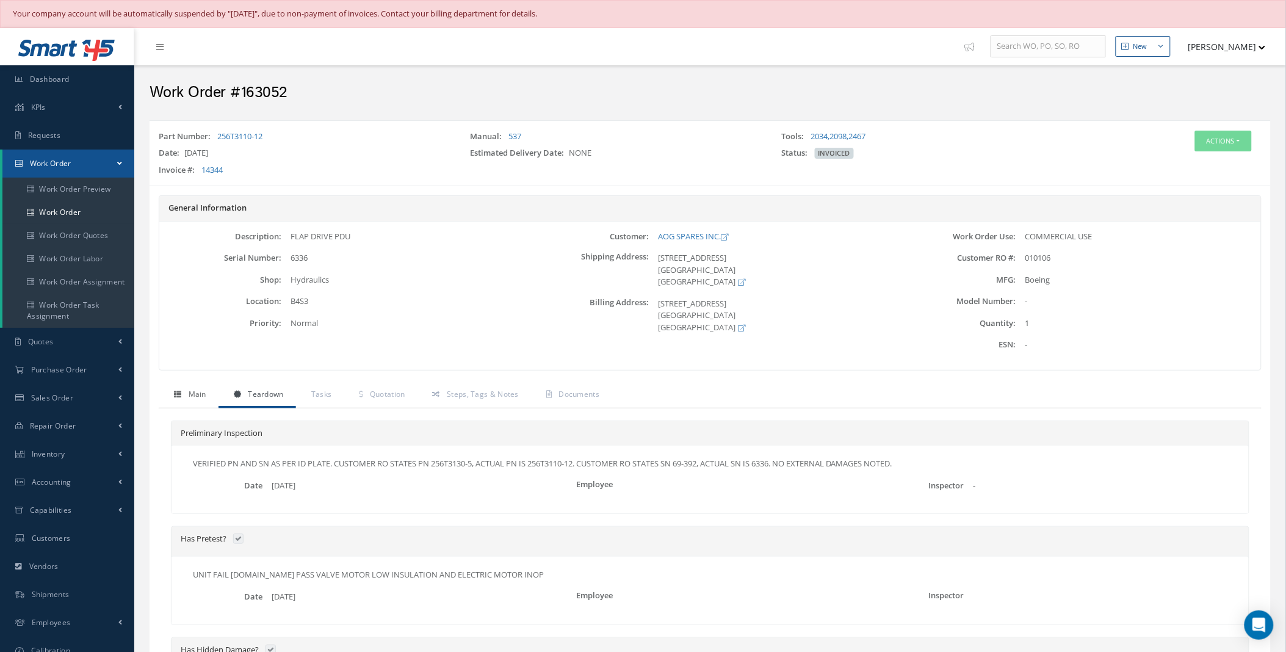
click at [186, 395] on link "Main" at bounding box center [189, 396] width 60 height 26
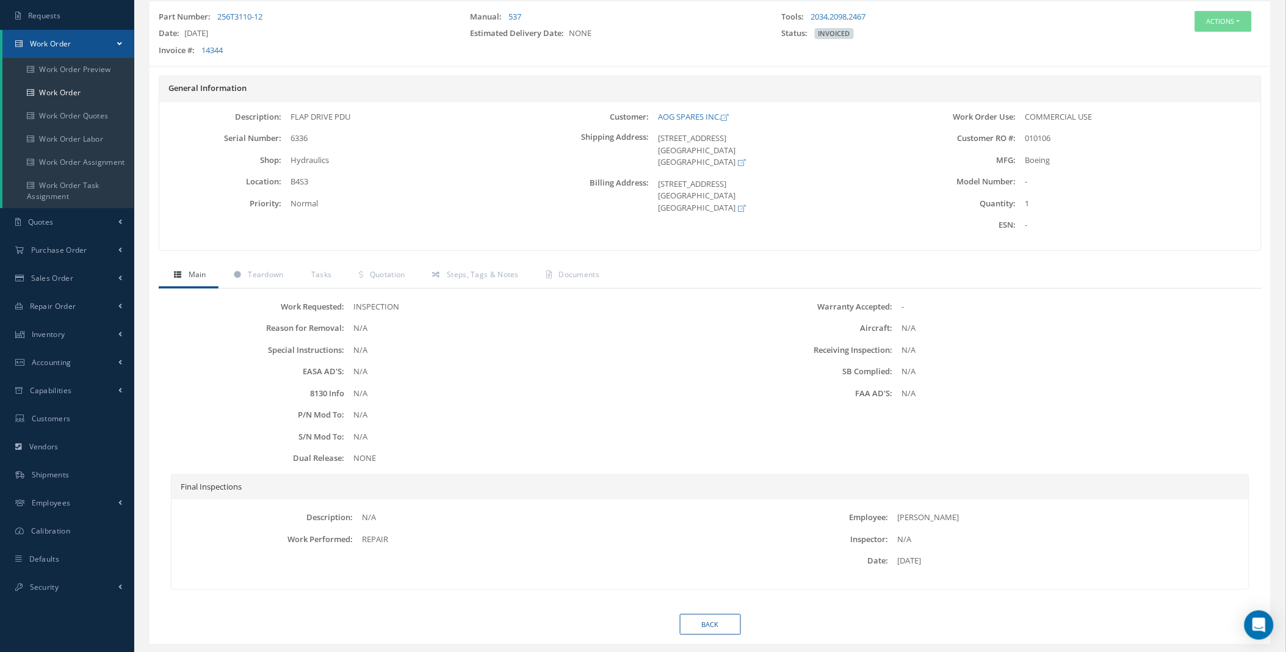
scroll to position [151, 0]
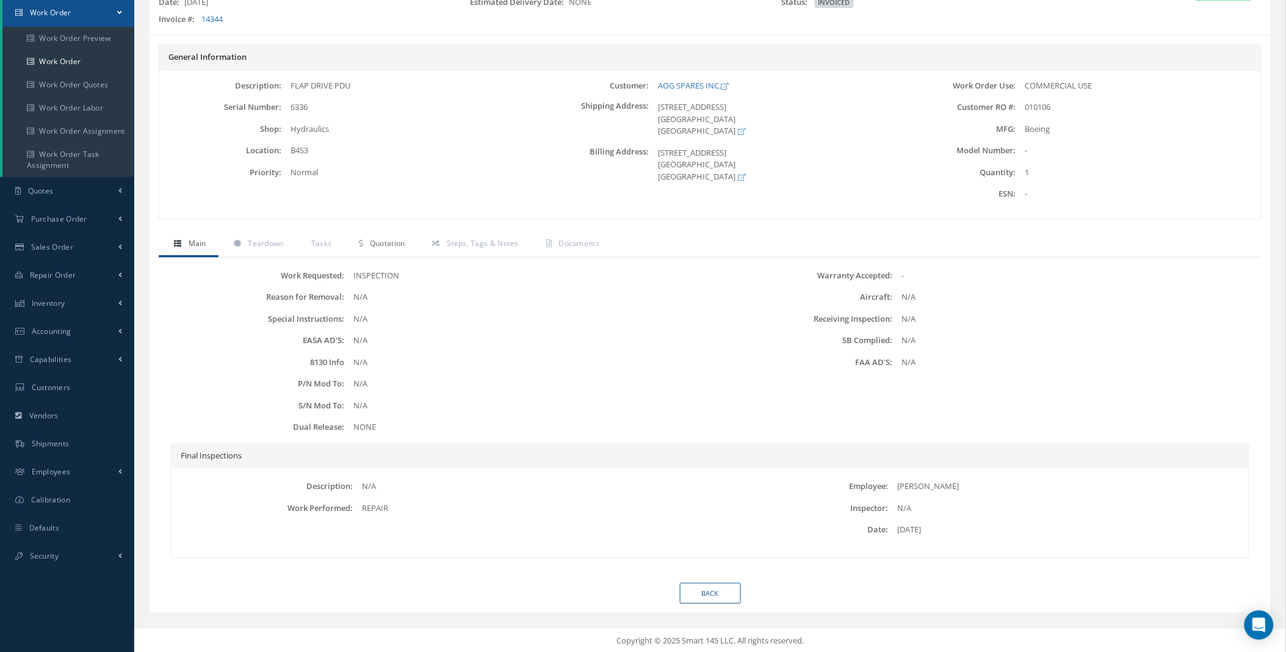
click at [381, 246] on span "Quotation" at bounding box center [387, 243] width 35 height 10
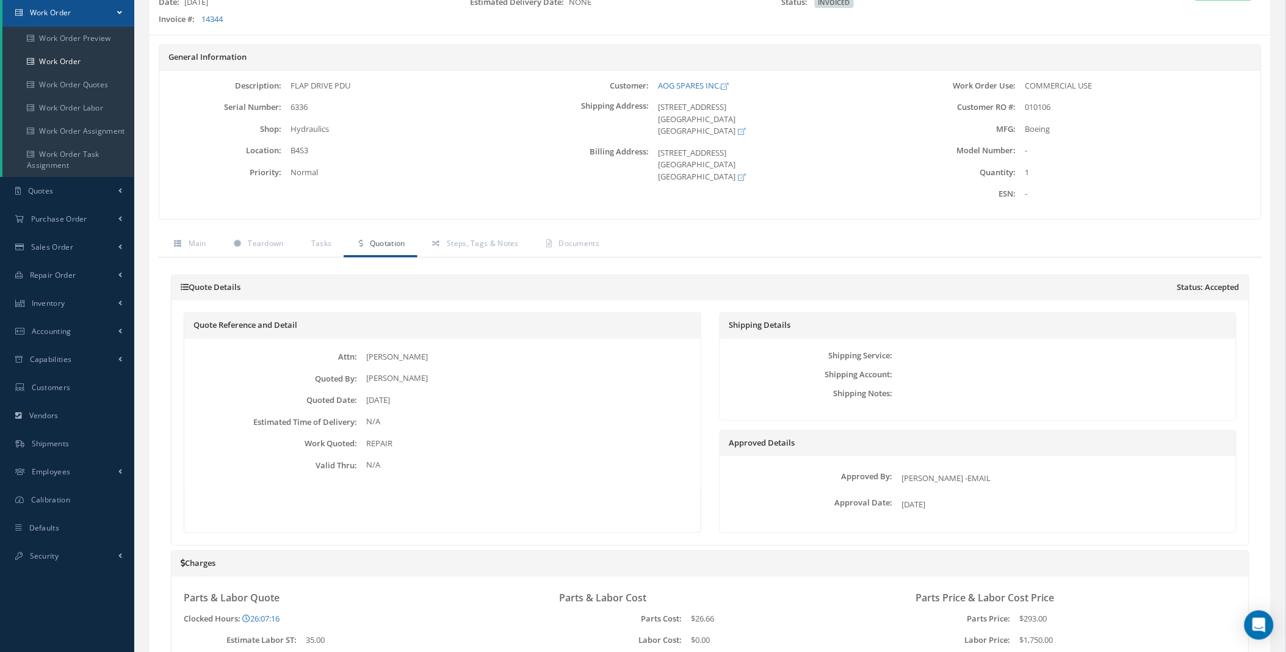
scroll to position [514, 0]
